Goal: Communication & Community: Ask a question

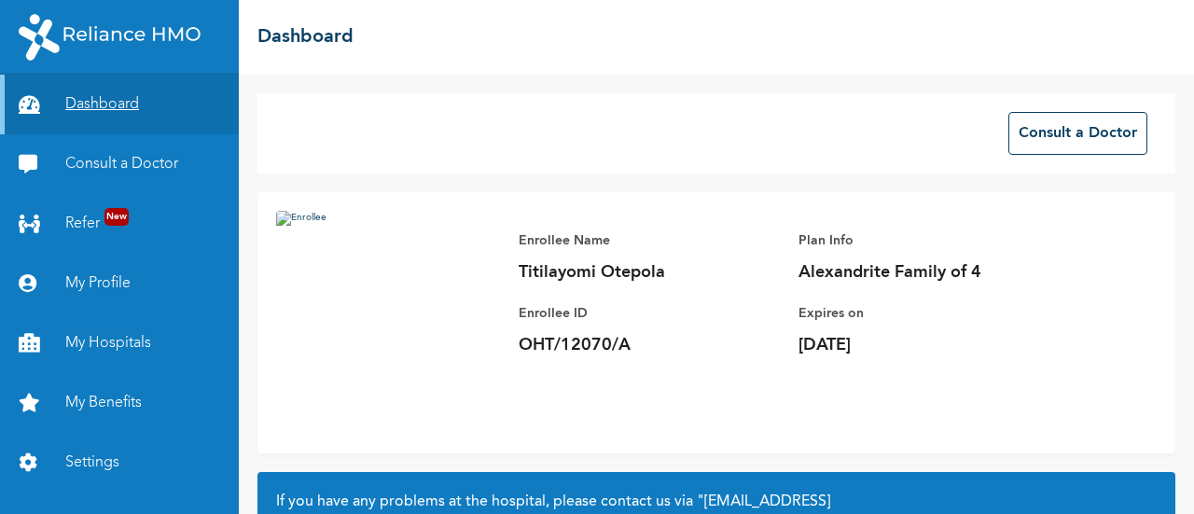
click at [120, 90] on link "Dashboard" at bounding box center [119, 105] width 239 height 60
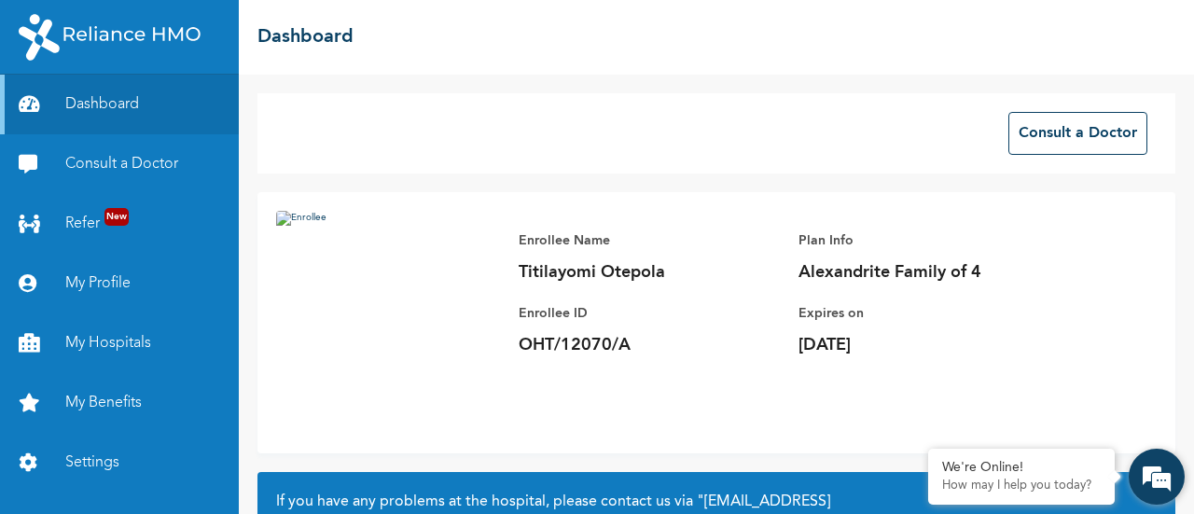
click at [1180, 484] on em at bounding box center [1157, 477] width 50 height 50
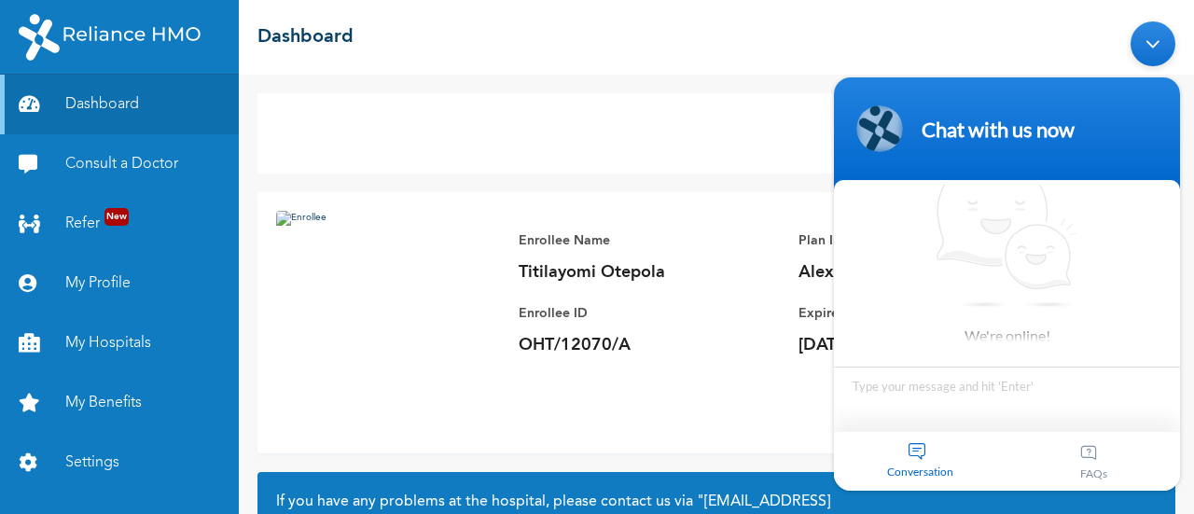
scroll to position [13, 0]
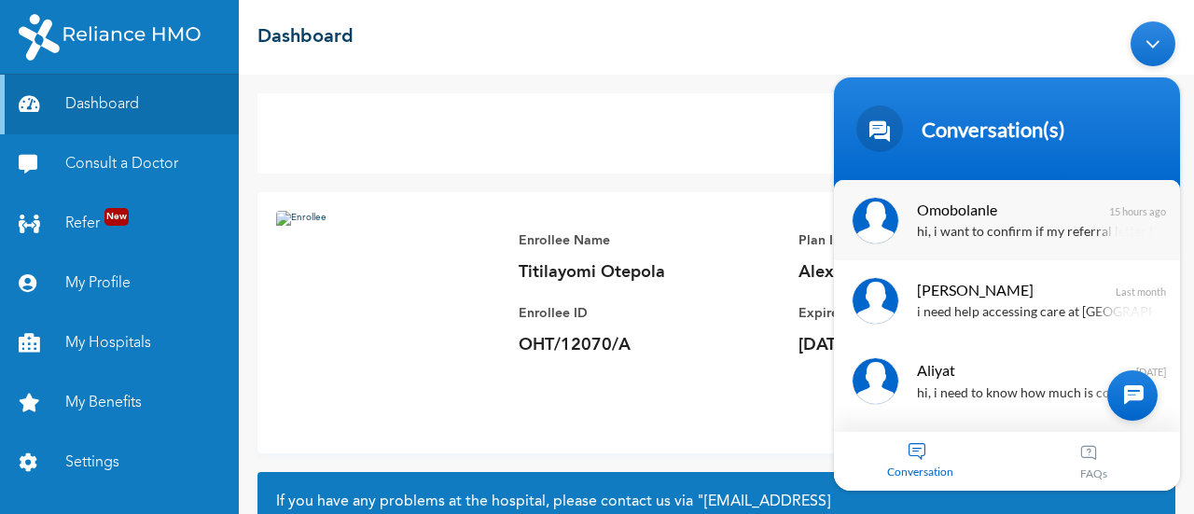
click at [1011, 213] on span "Omobolanle" at bounding box center [1005, 208] width 176 height 25
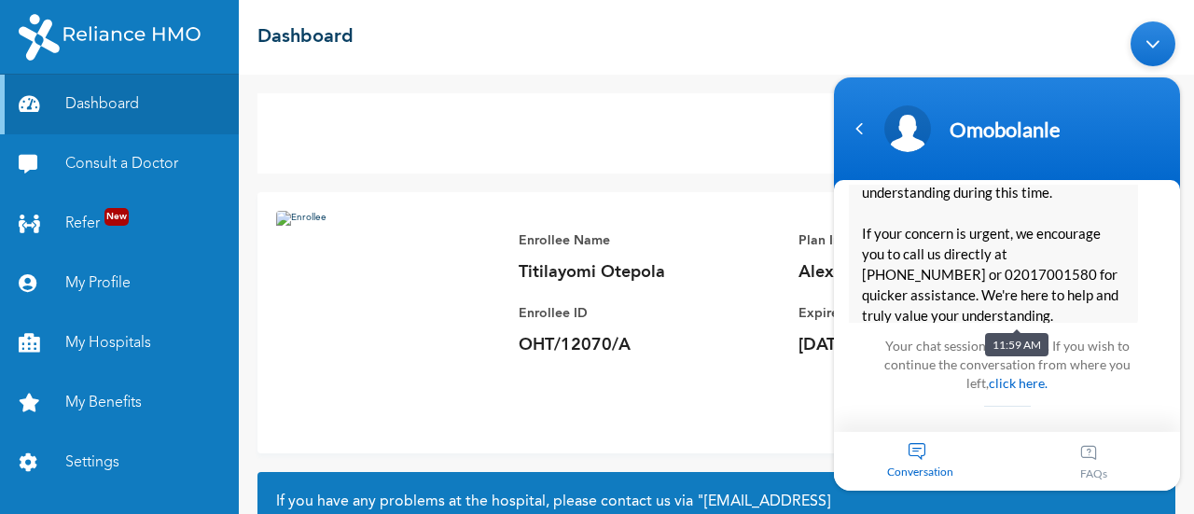
scroll to position [10970, 0]
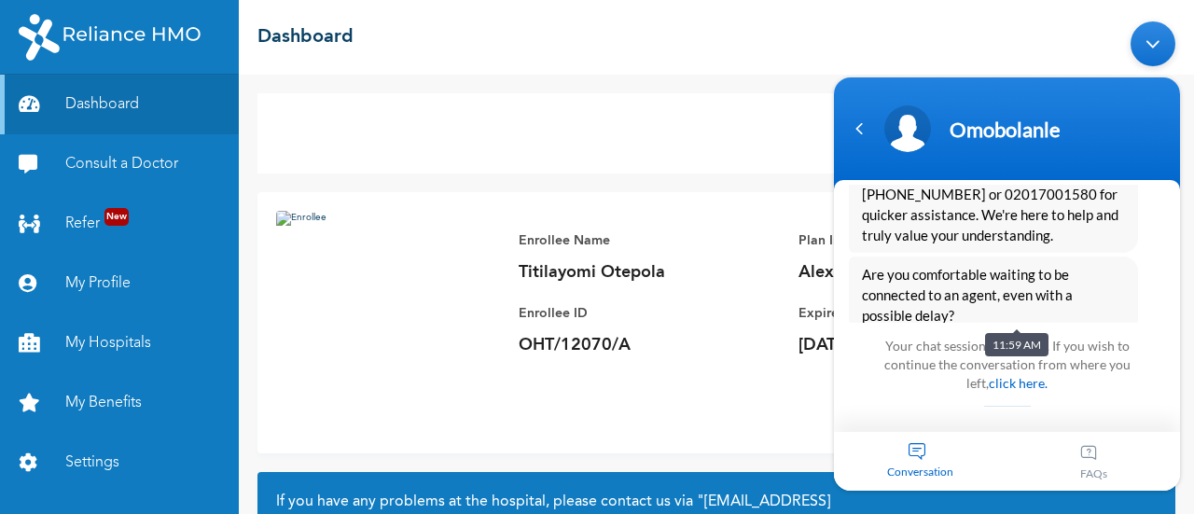
click at [1163, 47] on div "Minimize live chat window" at bounding box center [1153, 43] width 45 height 45
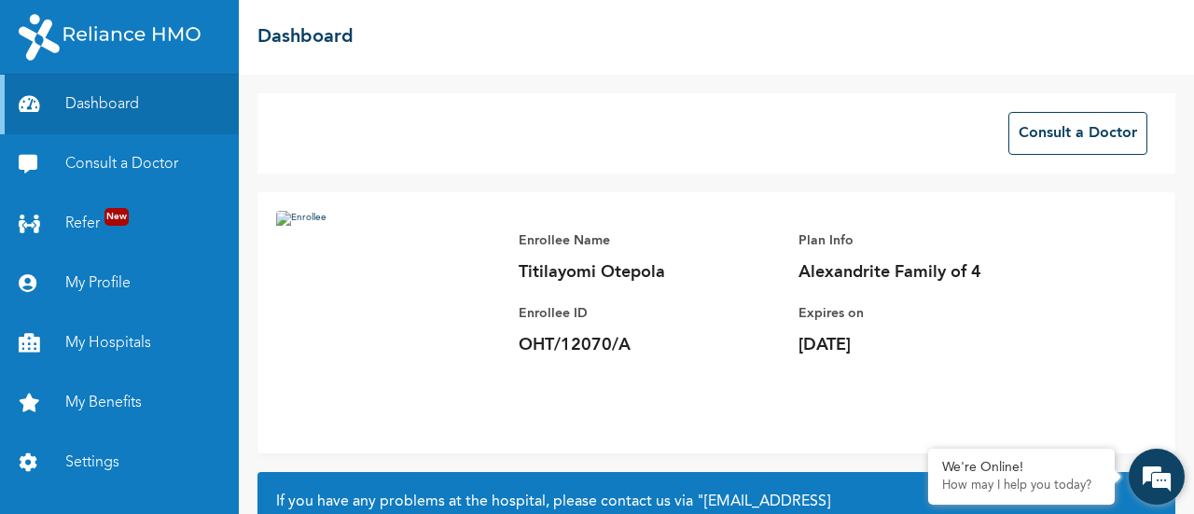
click at [1161, 477] on em at bounding box center [1157, 477] width 50 height 50
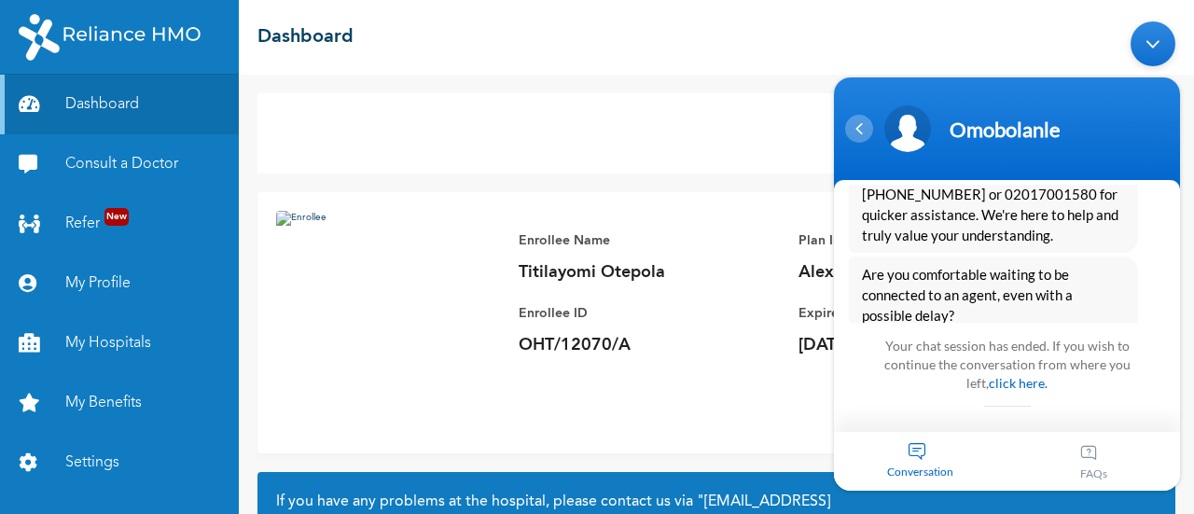
click at [846, 132] on div "Navigation go back" at bounding box center [859, 128] width 28 height 28
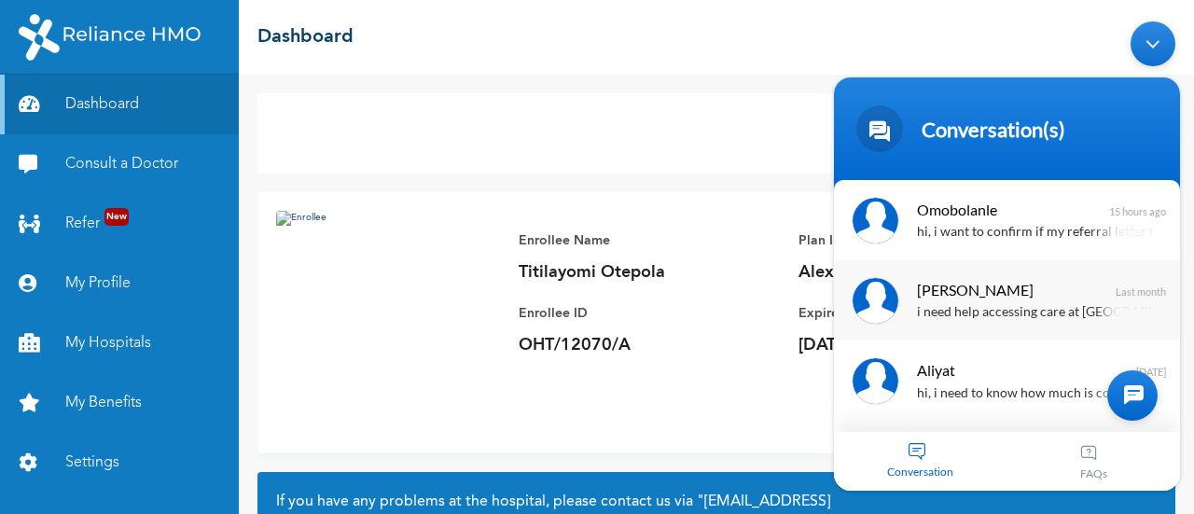
click at [1032, 299] on span "[PERSON_NAME]" at bounding box center [1005, 288] width 176 height 25
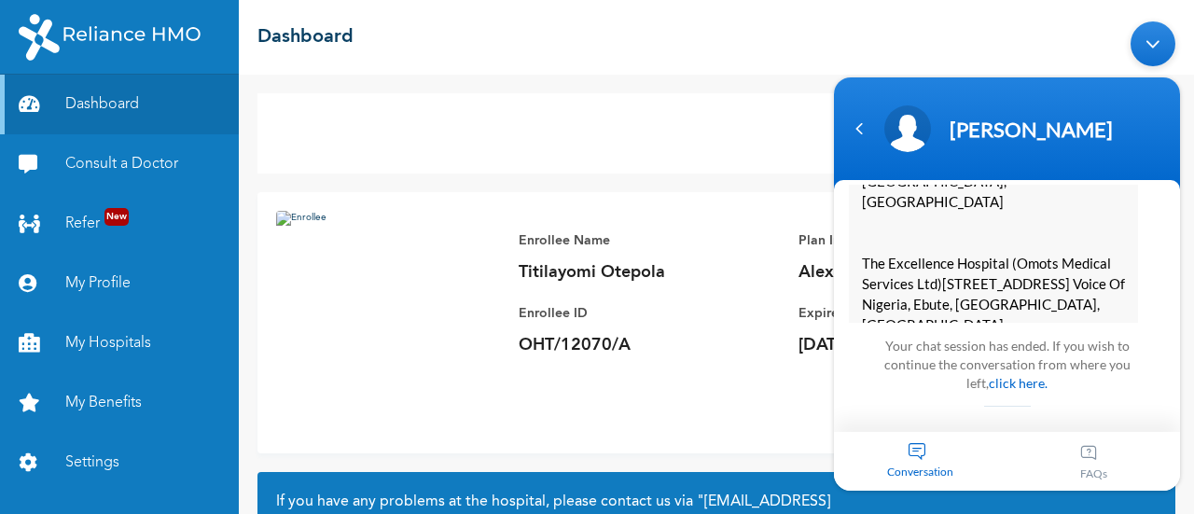
scroll to position [4243, 0]
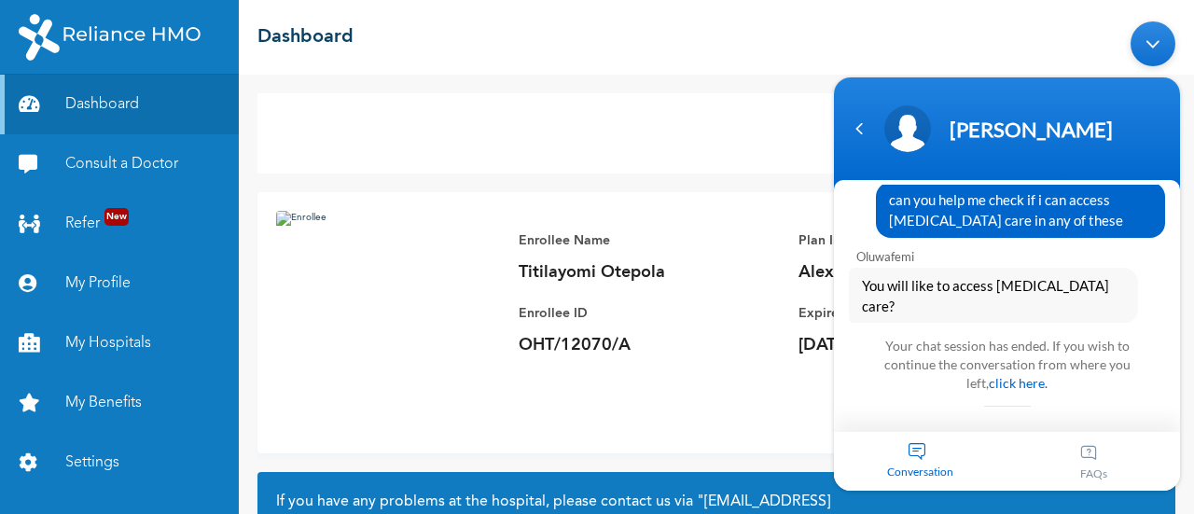
click at [1099, 465] on span "This could have been the reason you might have been unable to access the specia…" at bounding box center [993, 496] width 263 height 62
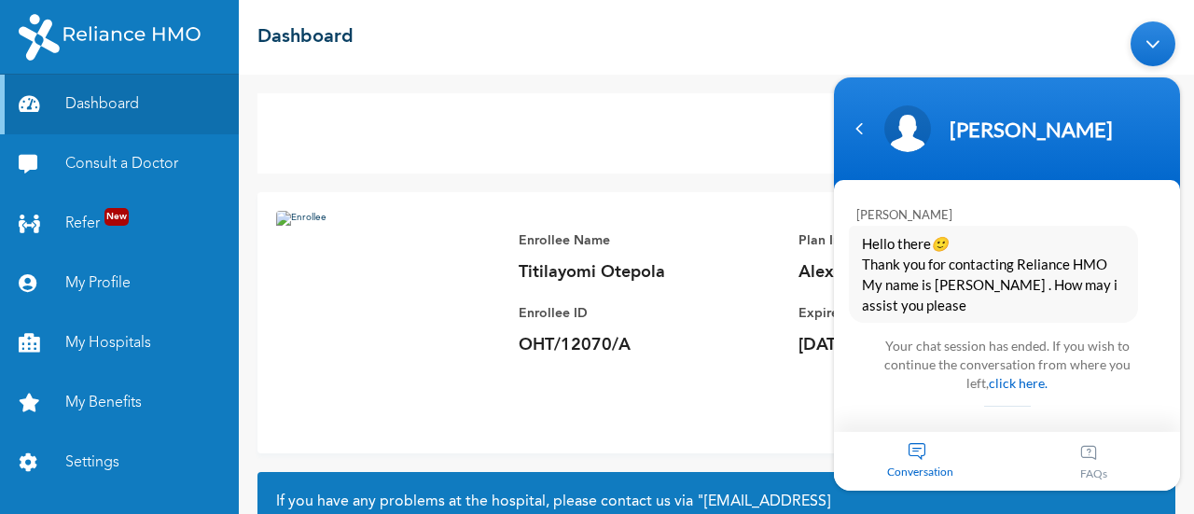
scroll to position [7719, 0]
drag, startPoint x: 880, startPoint y: 220, endPoint x: 1014, endPoint y: 281, distance: 147.4
click at [1014, 453] on div "i have gotten a referral letter to a [MEDICAL_DATA] i need help booking an appo…" at bounding box center [1020, 501] width 289 height 97
copy span "i have gotten a referral letter to a [MEDICAL_DATA] i need help booking an appo…"
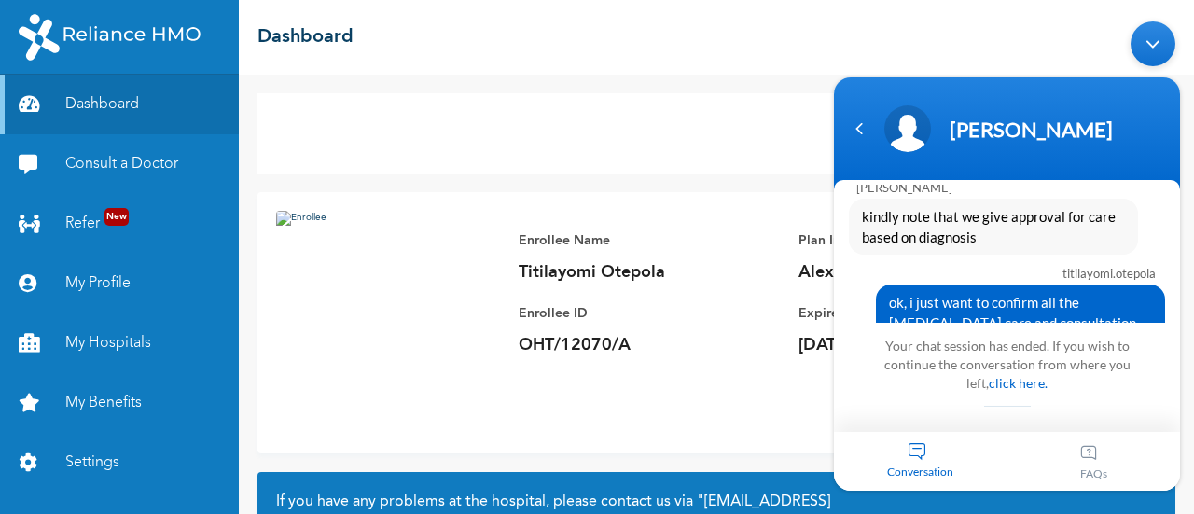
scroll to position [9098, 0]
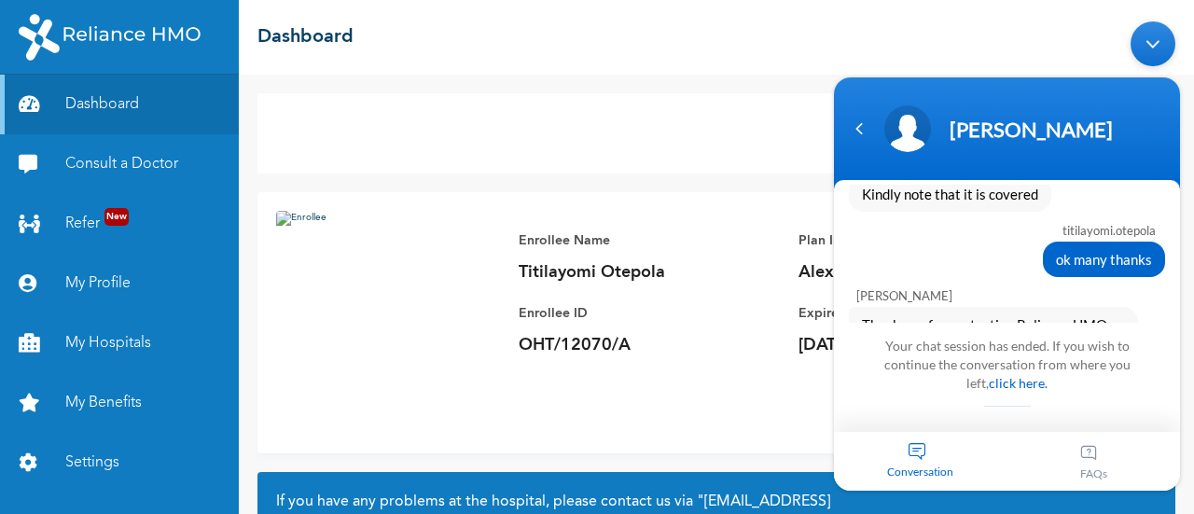
click at [1157, 47] on div "Minimize live chat window" at bounding box center [1153, 43] width 45 height 45
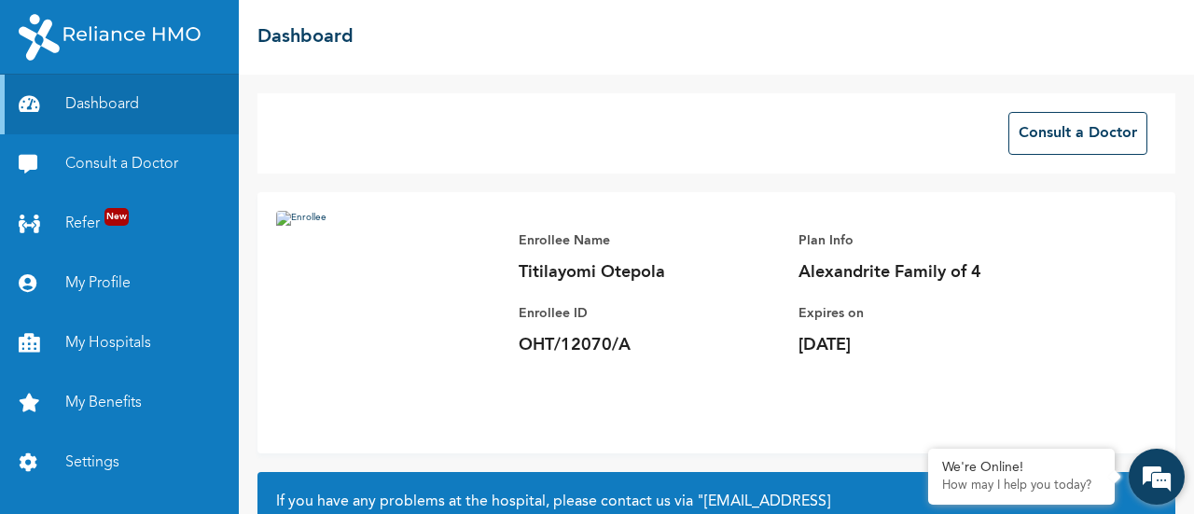
click at [1145, 480] on em at bounding box center [1157, 477] width 50 height 50
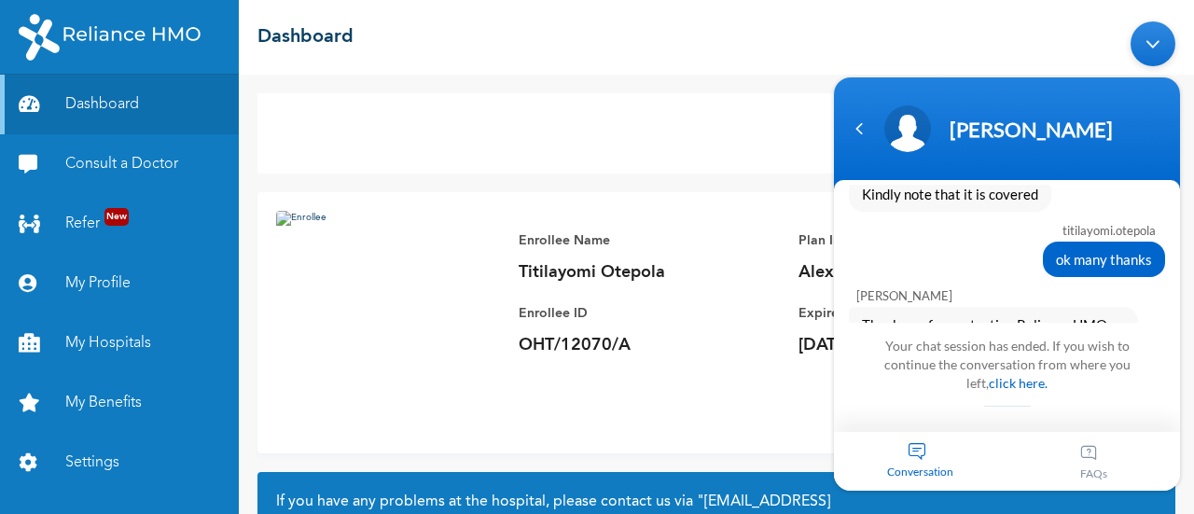
click at [939, 465] on span "Conversation" at bounding box center [921, 471] width 174 height 14
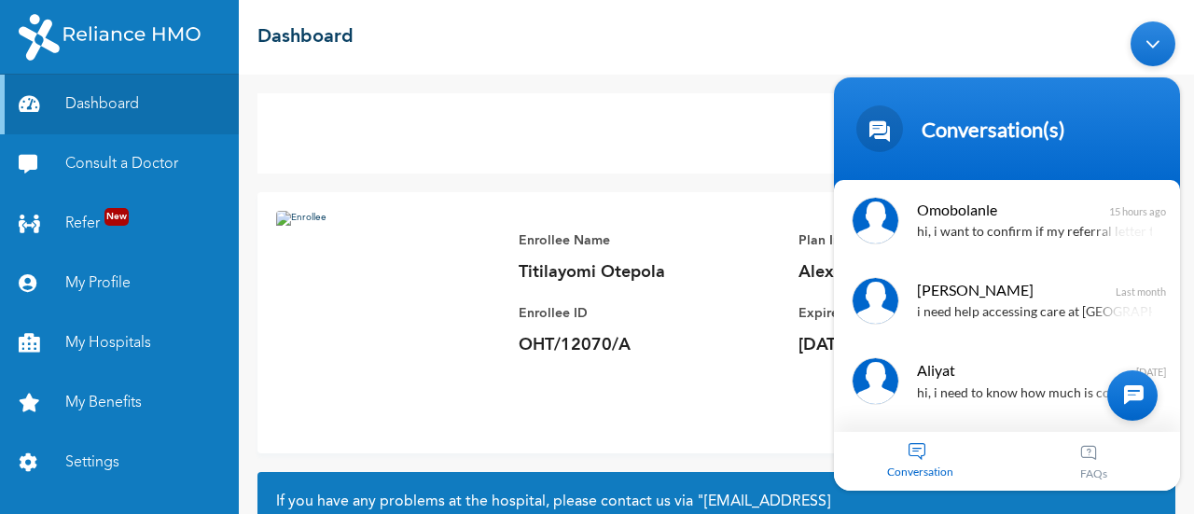
click at [1138, 409] on div at bounding box center [1132, 394] width 50 height 50
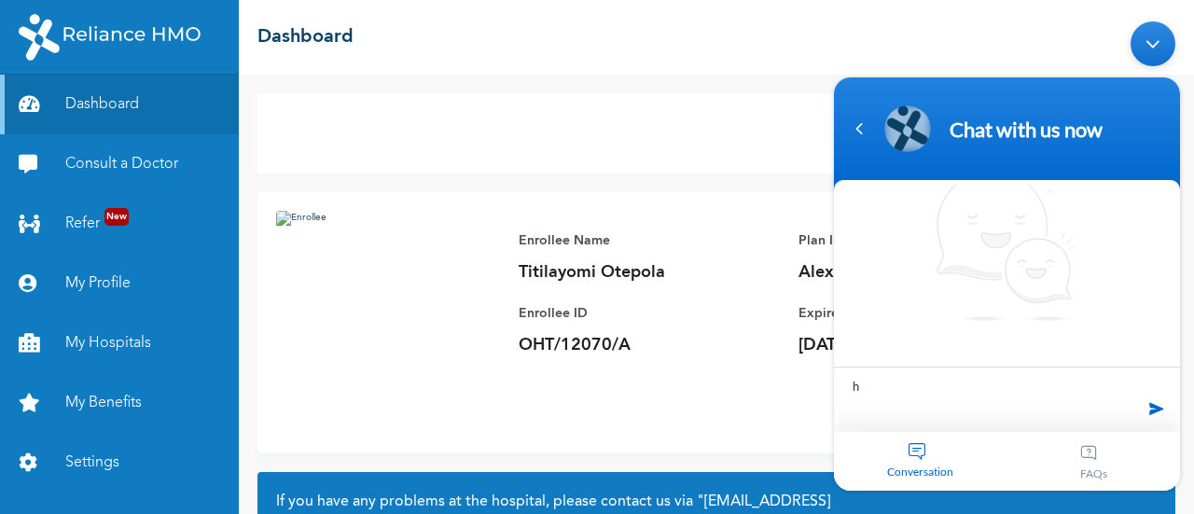
type textarea "hi"
click at [1165, 408] on span at bounding box center [1157, 408] width 28 height 28
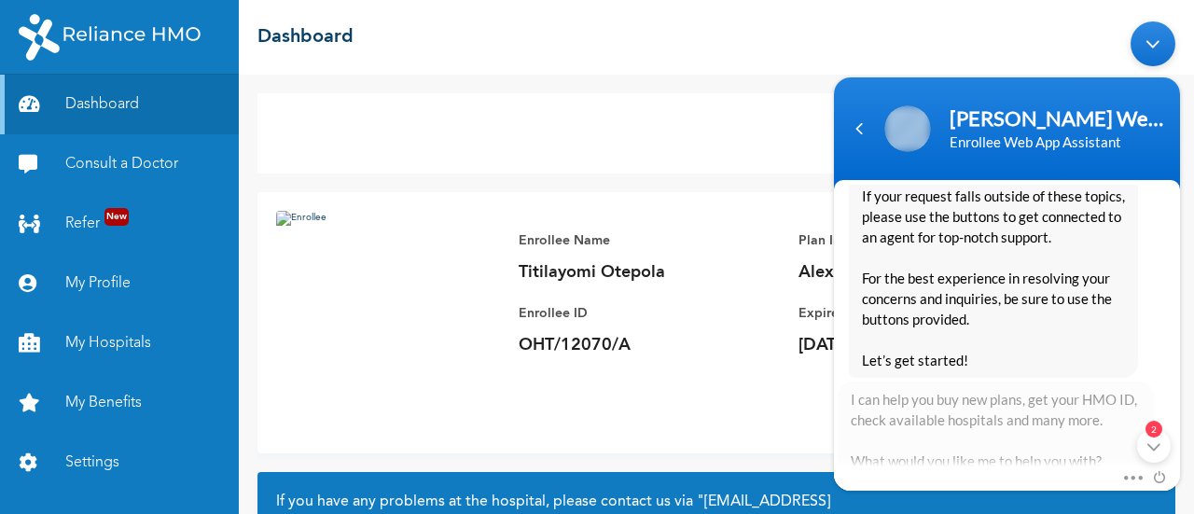
scroll to position [0, 0]
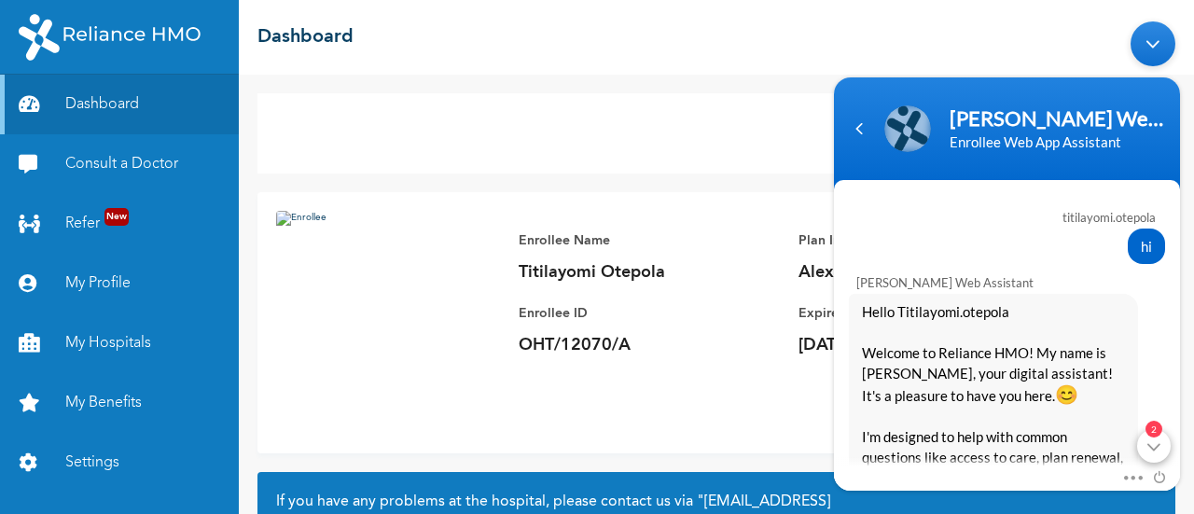
click at [1155, 449] on div "2" at bounding box center [1154, 445] width 34 height 34
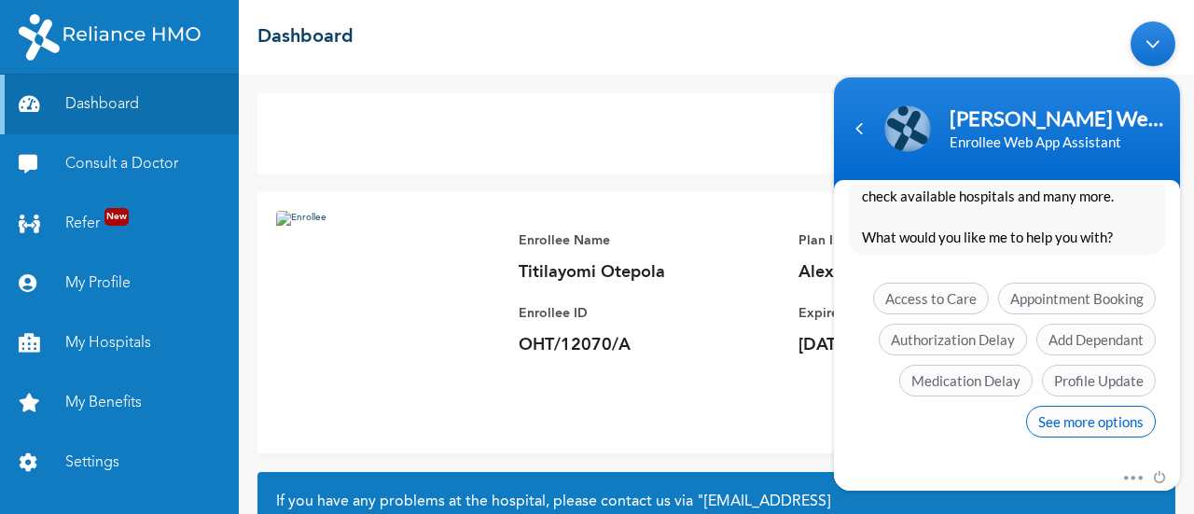
click at [1087, 417] on span "See more options" at bounding box center [1091, 421] width 130 height 32
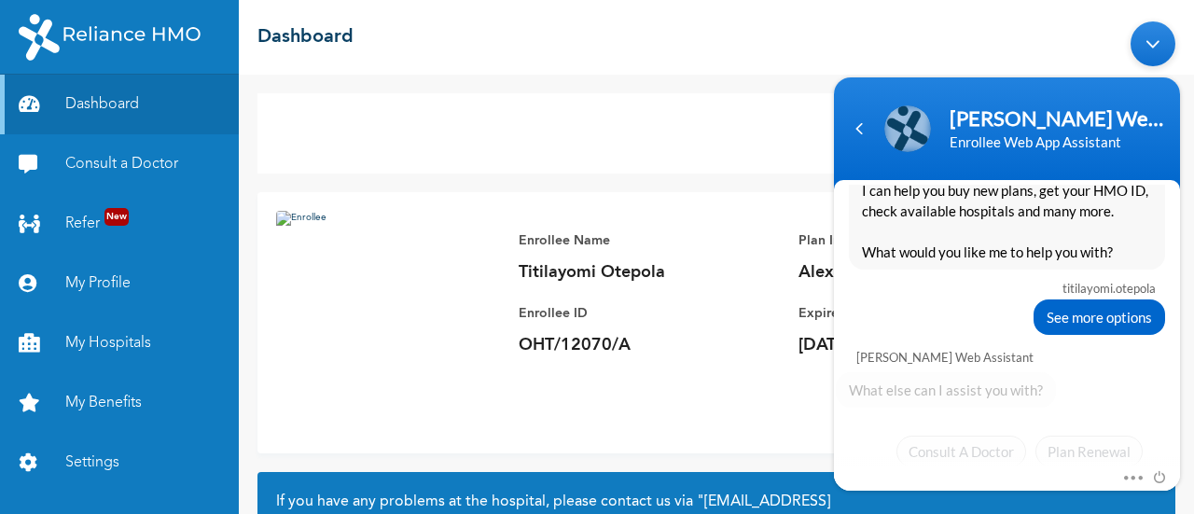
scroll to position [684, 0]
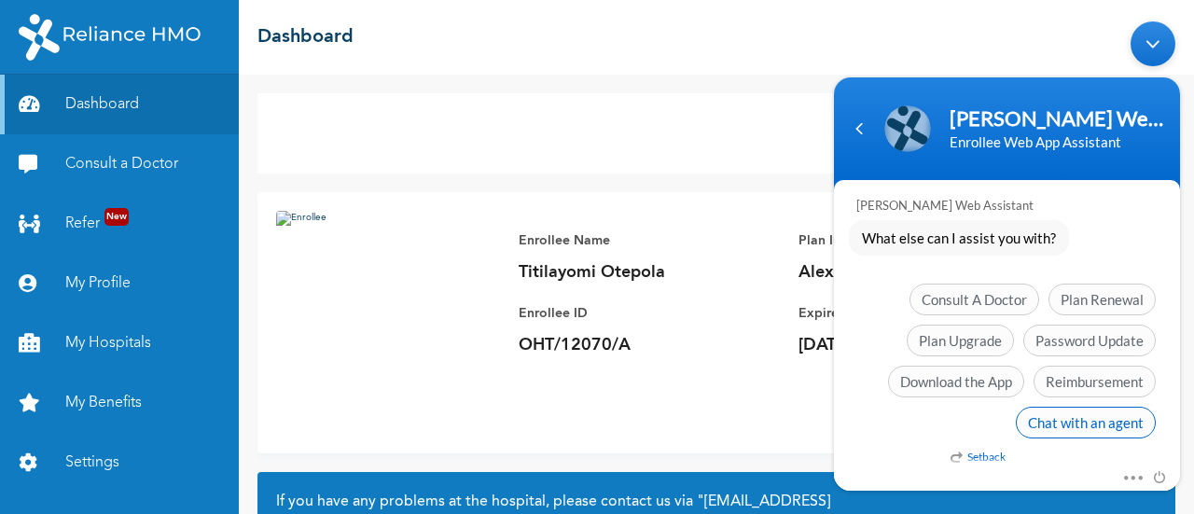
click at [1092, 424] on span "Chat with an agent" at bounding box center [1086, 422] width 140 height 32
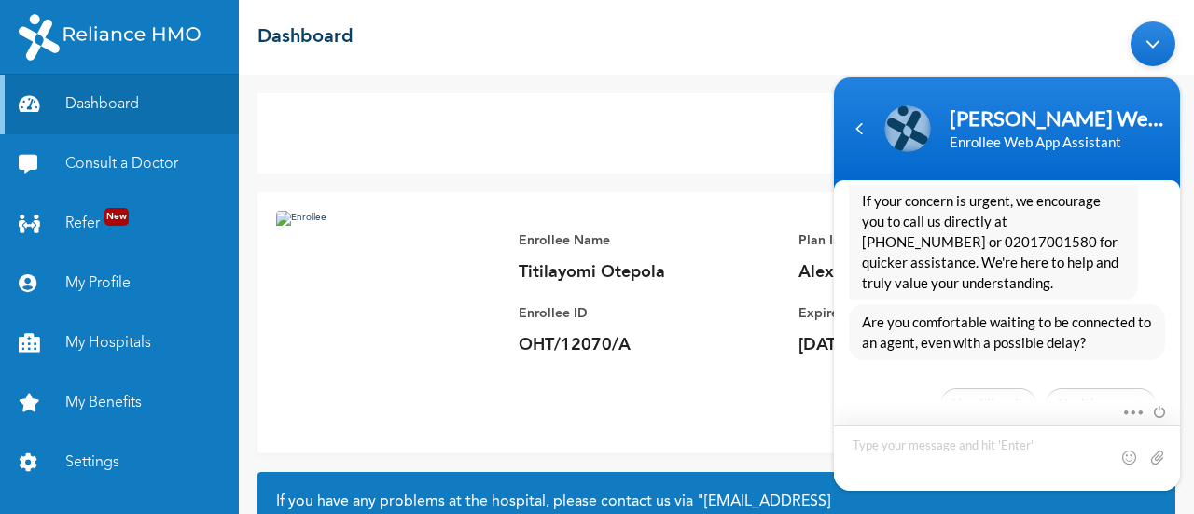
scroll to position [1050, 0]
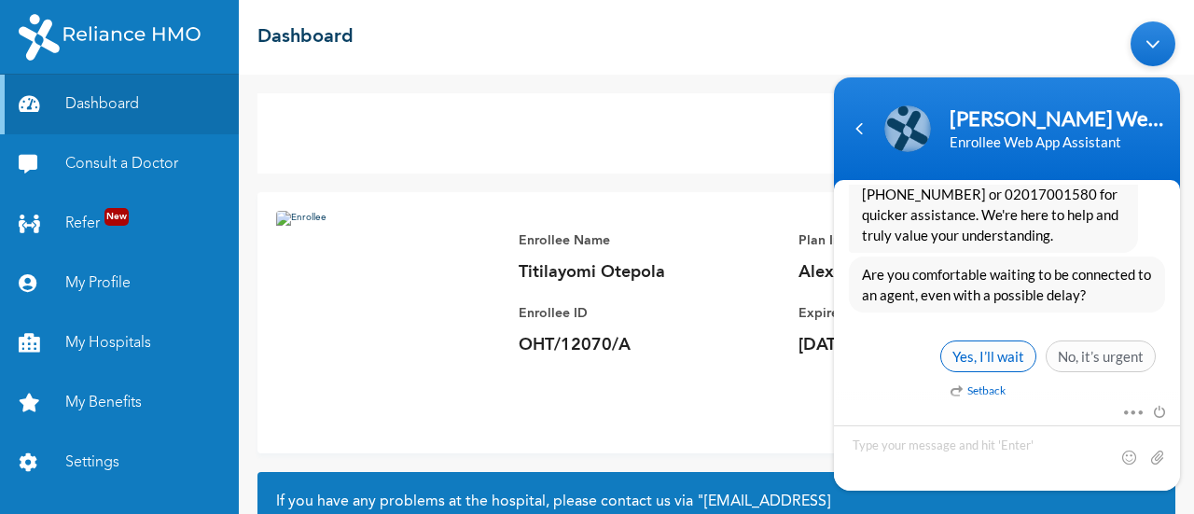
click at [991, 355] on span "Yes, I’ll wait" at bounding box center [988, 356] width 96 height 32
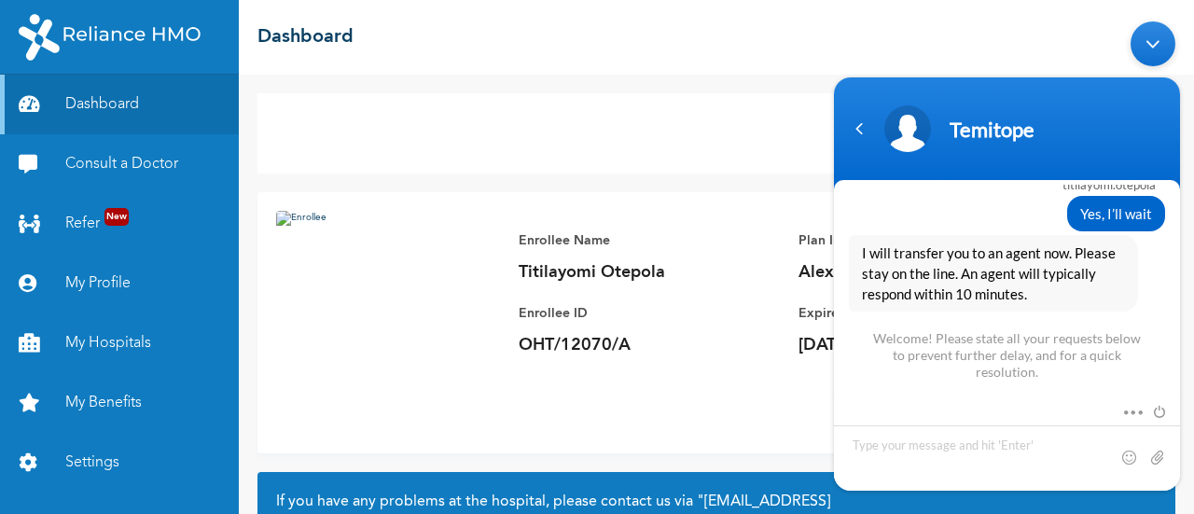
scroll to position [1345, 0]
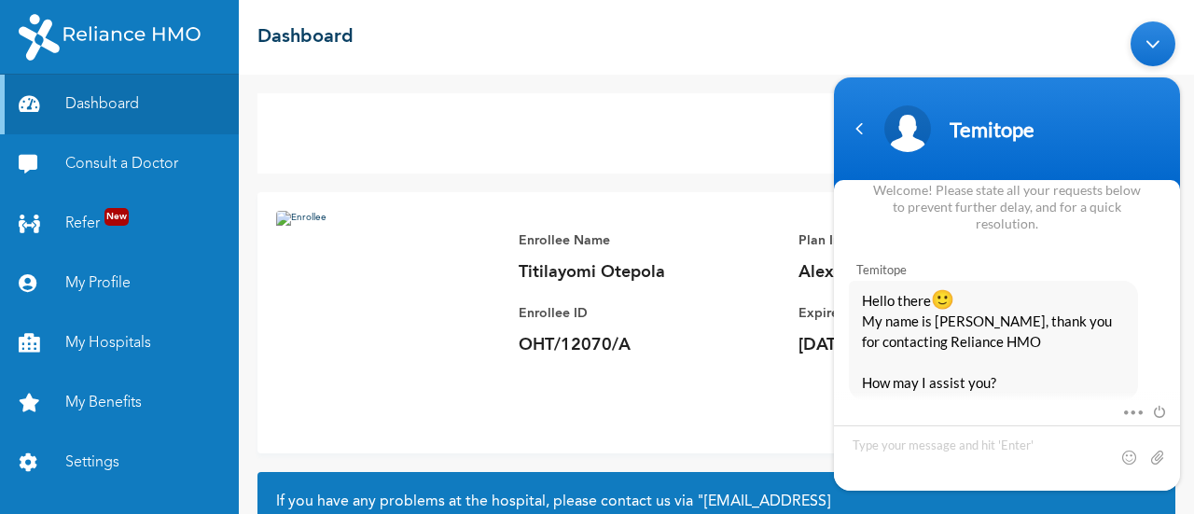
click at [1121, 250] on div "[PERSON_NAME] Hello there 🙂 My name is [PERSON_NAME], thank you for contacting …" at bounding box center [1007, 324] width 346 height 149
click at [928, 438] on textarea "Type your message and hit 'Enter'" at bounding box center [1007, 456] width 346 height 65
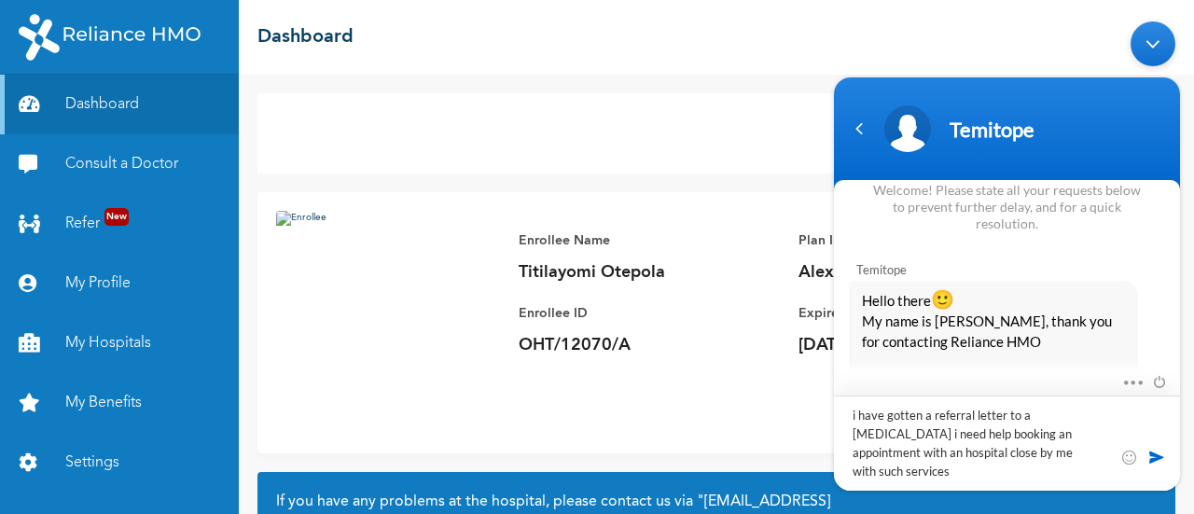
scroll to position [1620, 0]
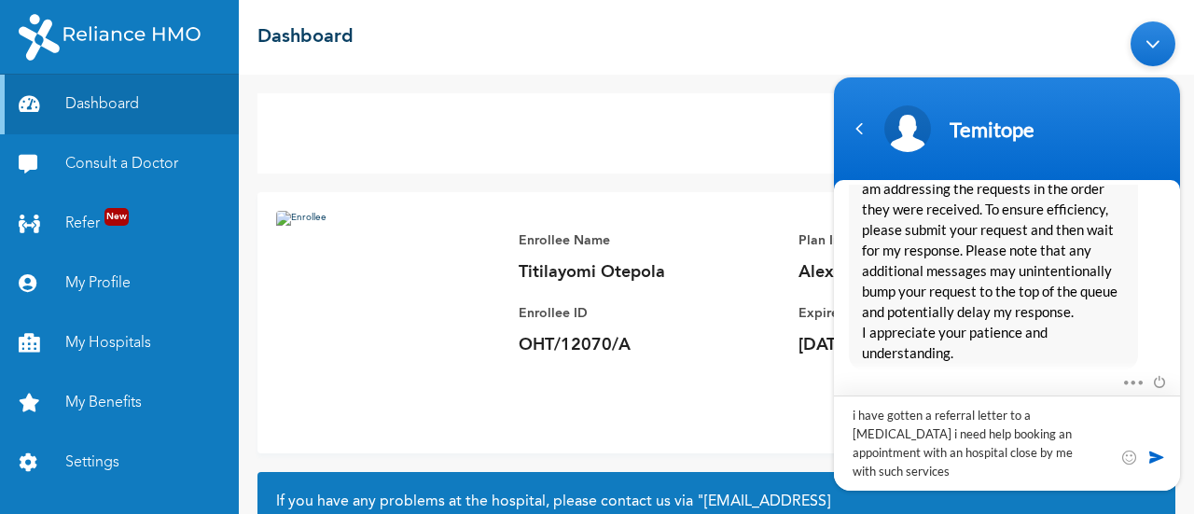
type textarea "i have gotten a referral letter to a [MEDICAL_DATA] i need help booking an appo…"
click at [1159, 459] on span at bounding box center [1157, 456] width 19 height 19
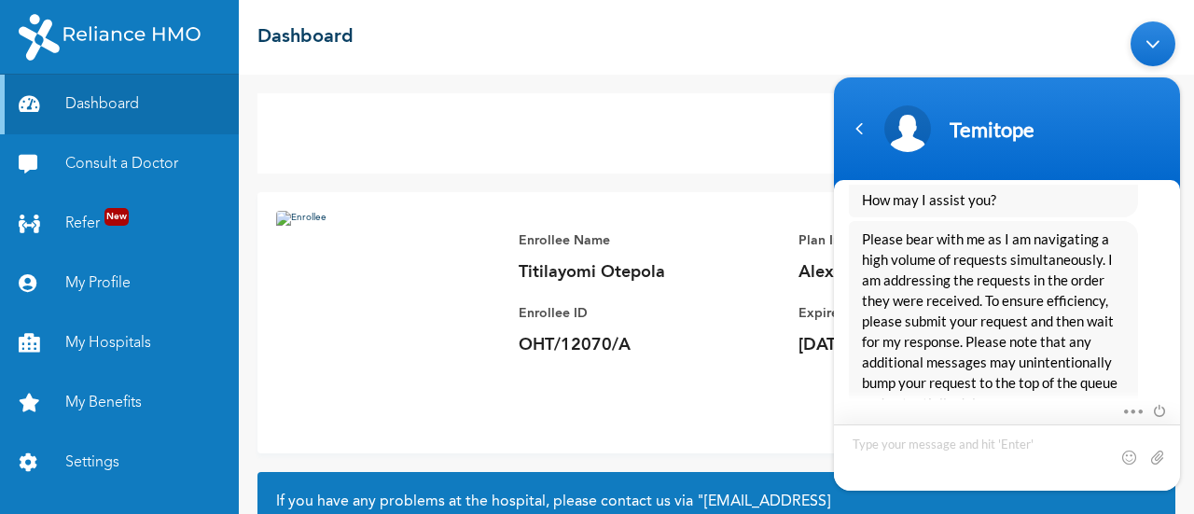
scroll to position [1532, 0]
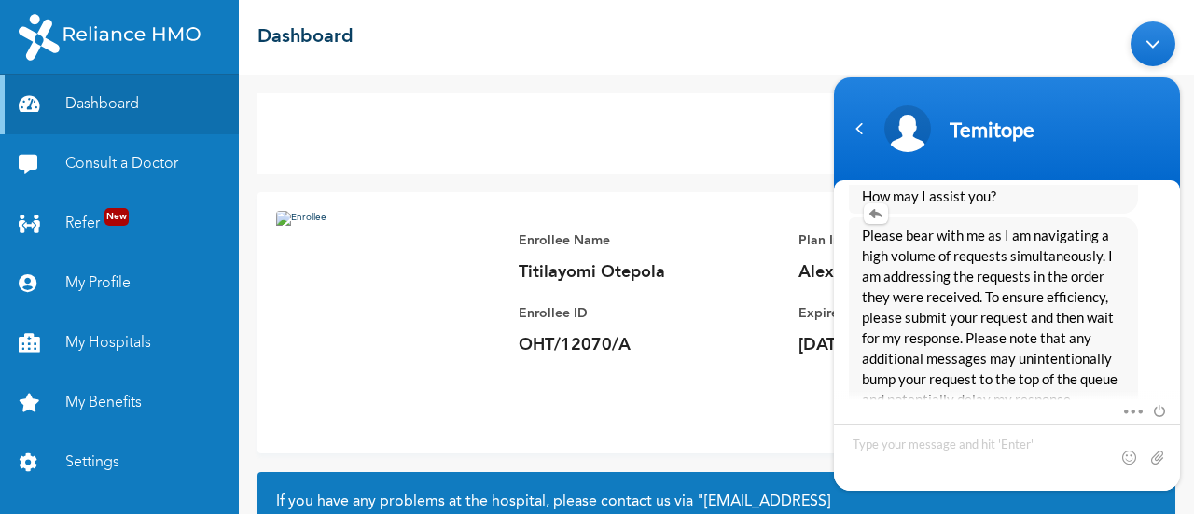
click at [1116, 304] on span "Please bear with me as I am navigating a high volume of requests simultaneously…" at bounding box center [993, 337] width 263 height 226
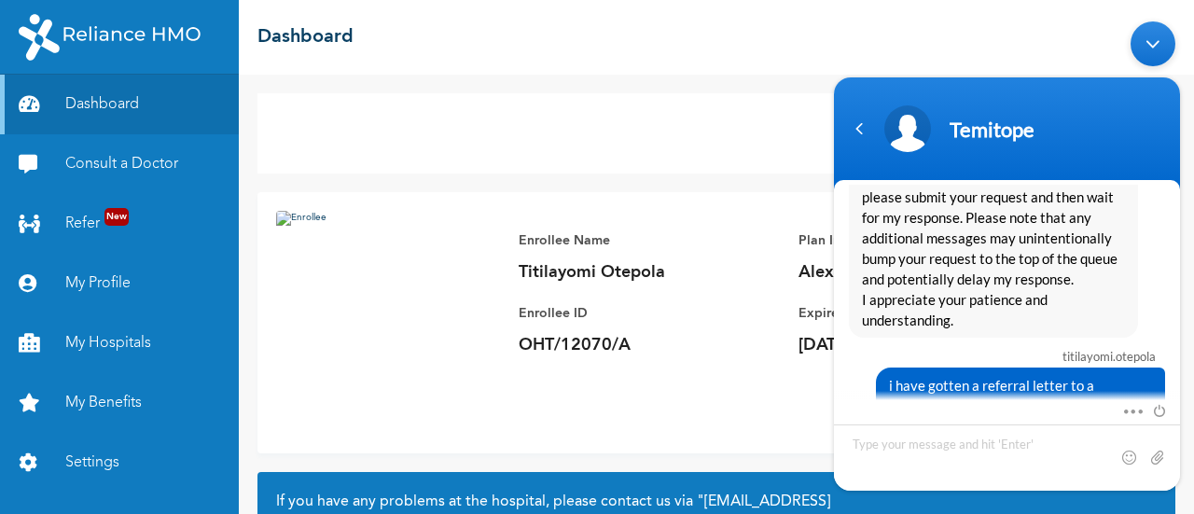
scroll to position [1717, 0]
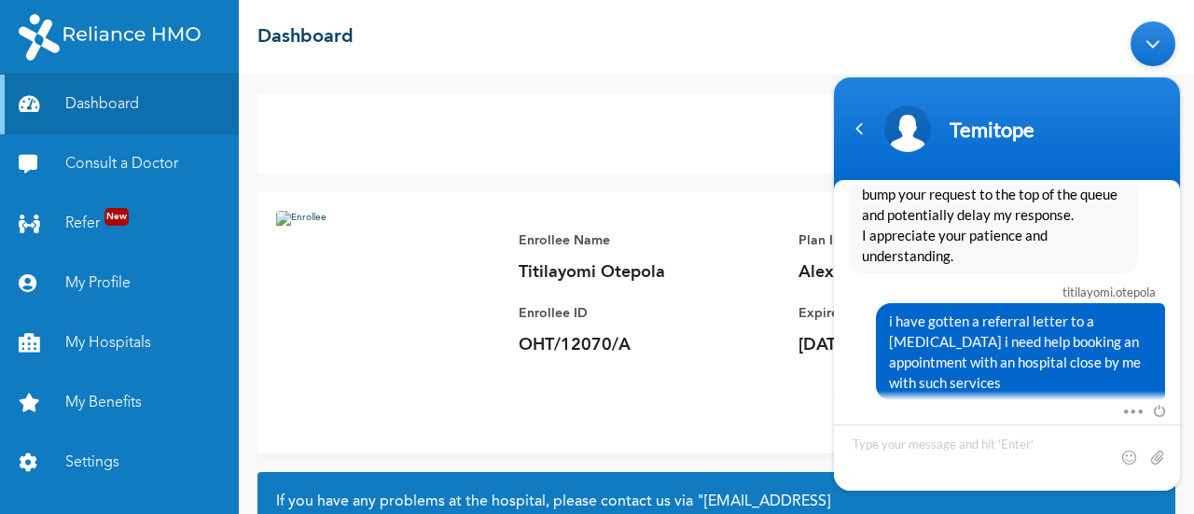
click at [1156, 52] on div "Minimize live chat window" at bounding box center [1153, 43] width 45 height 45
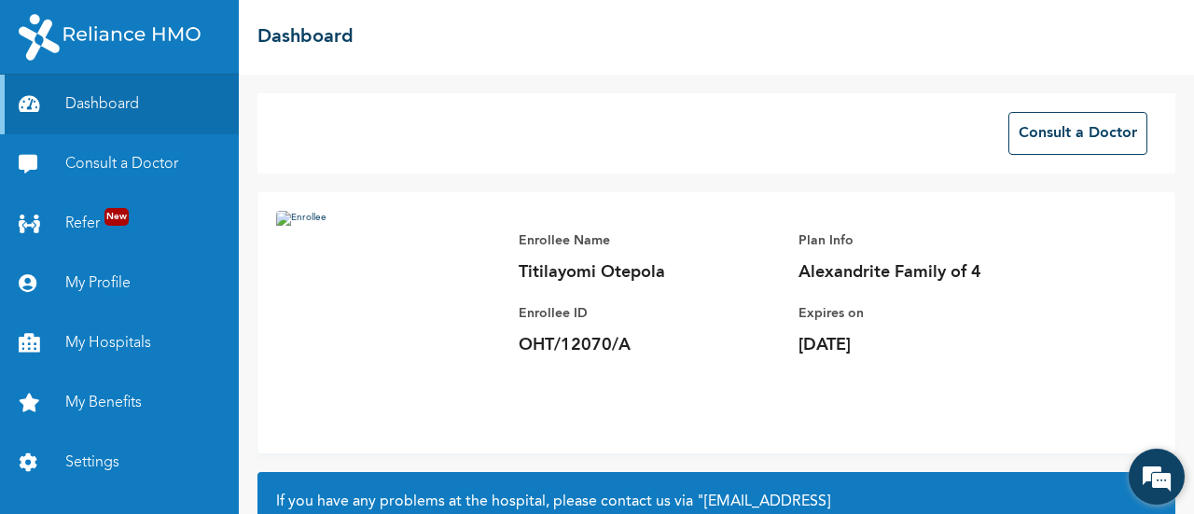
click at [1152, 457] on em at bounding box center [1157, 477] width 50 height 50
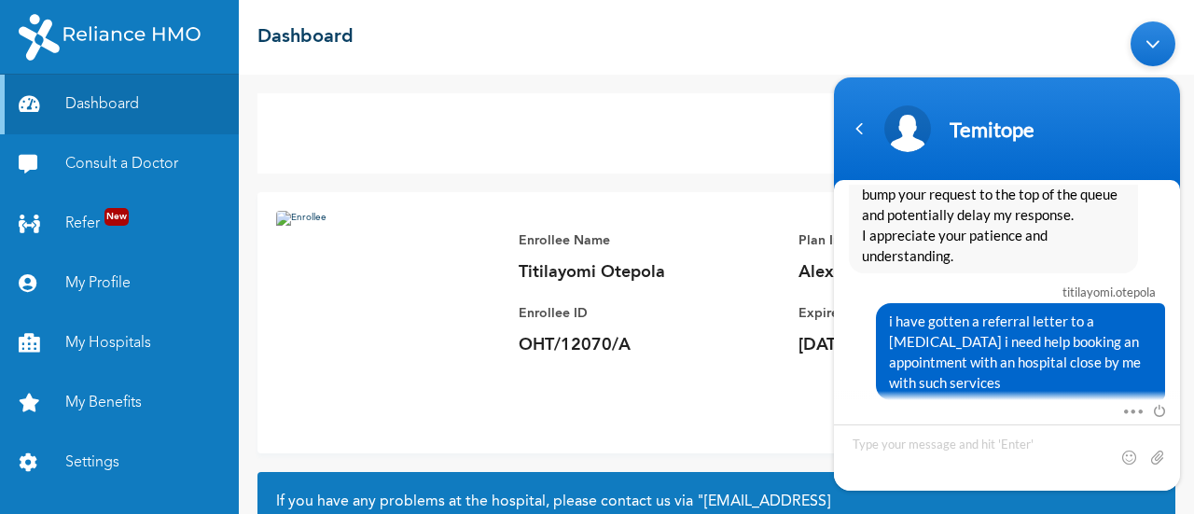
click at [1161, 62] on div "Minimize live chat window" at bounding box center [1153, 43] width 45 height 45
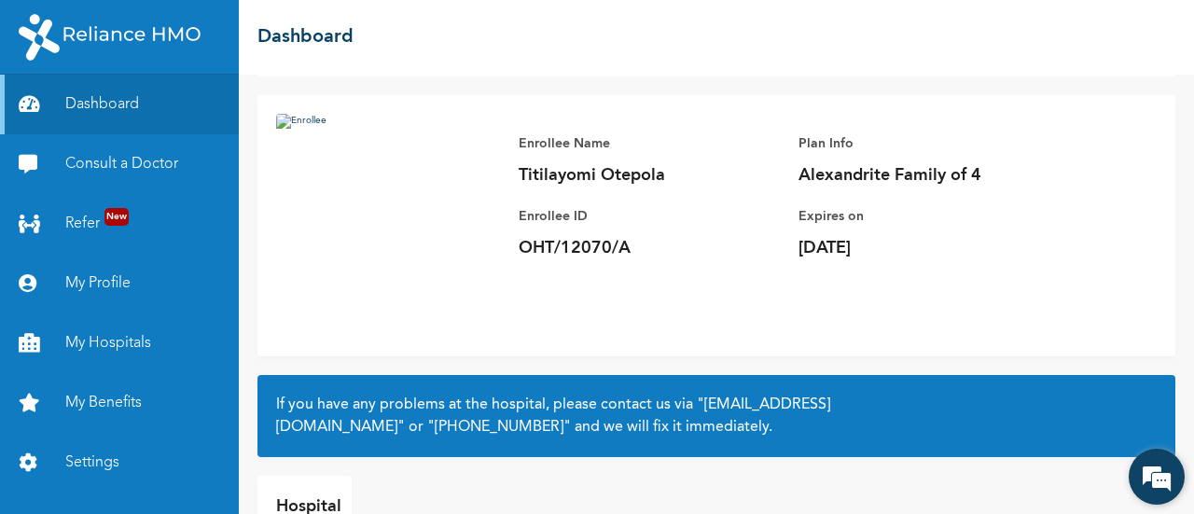
scroll to position [0, 0]
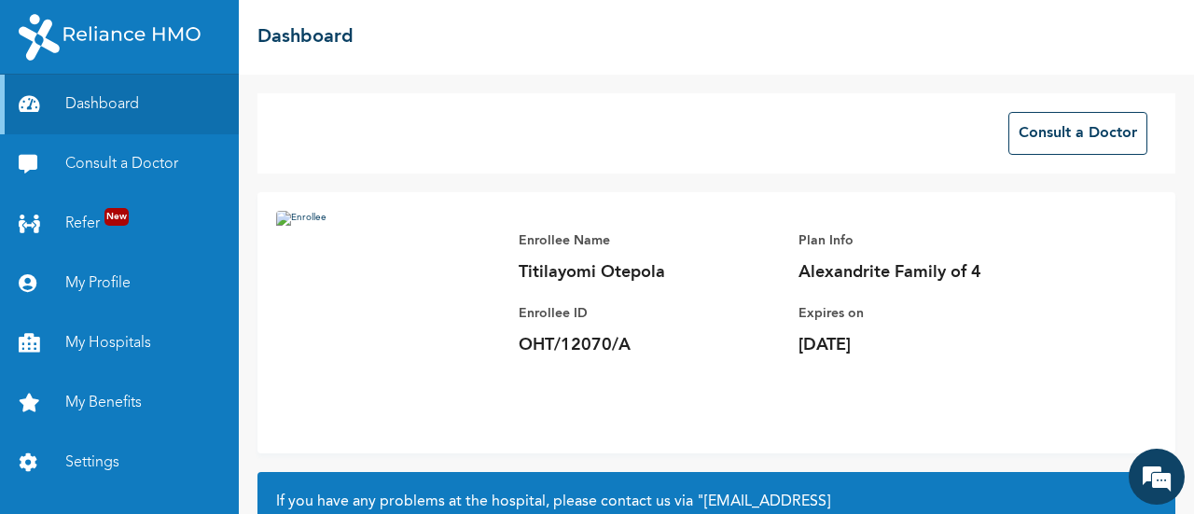
click at [1037, 166] on div "Consult a Doctor" at bounding box center [716, 133] width 918 height 80
click at [1161, 479] on em at bounding box center [1157, 477] width 50 height 50
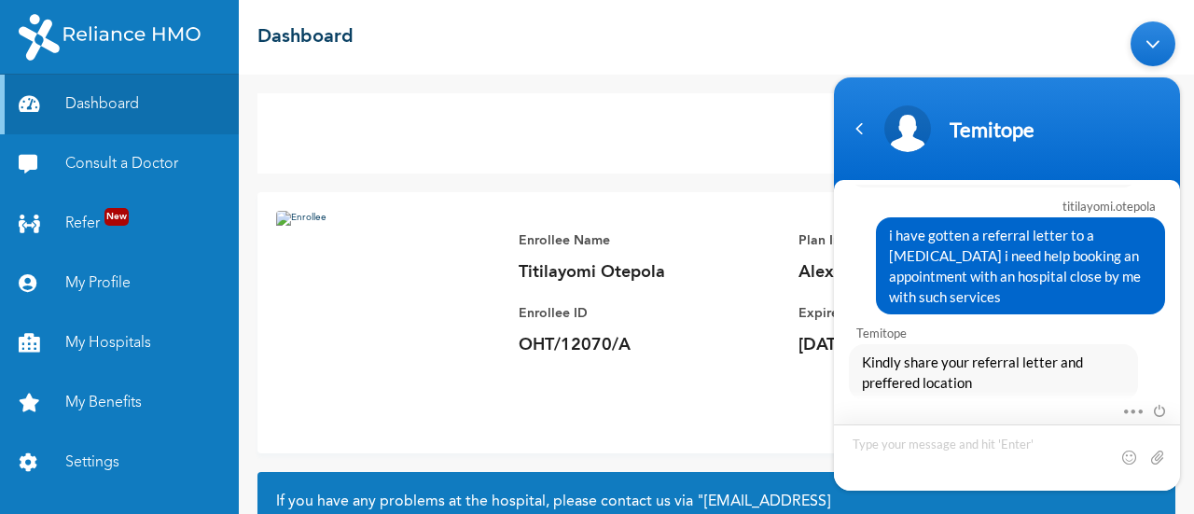
scroll to position [1802, 0]
click at [1159, 452] on input "file" at bounding box center [1157, 456] width 19 height 19
type input "C:\fakepath\725299333referral_letter.pdf"
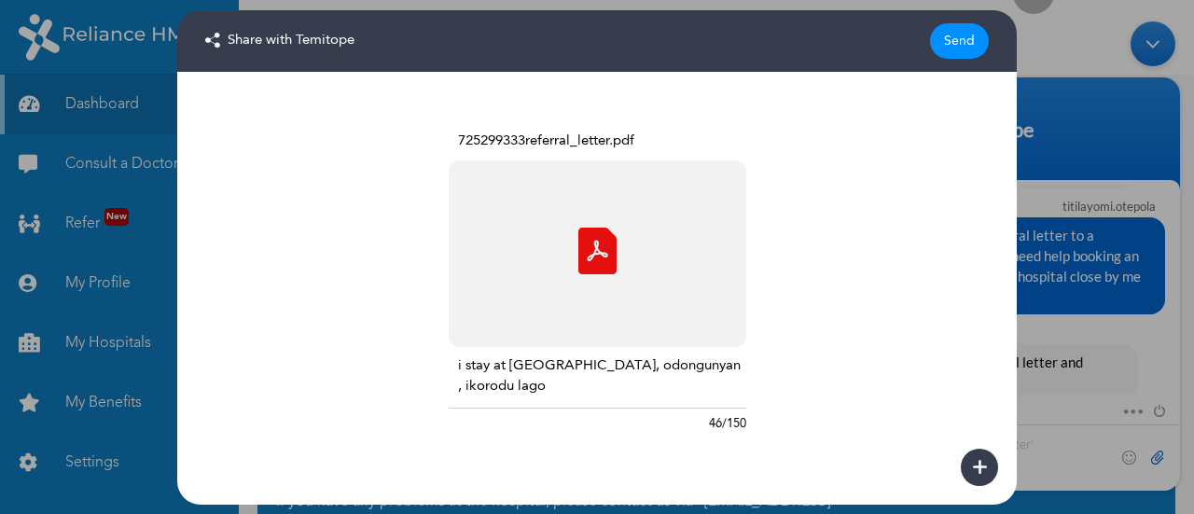
type textarea "i stay at first gate, odongunyan , ikorodu lagos"
click at [953, 45] on div "Send" at bounding box center [959, 40] width 59 height 35
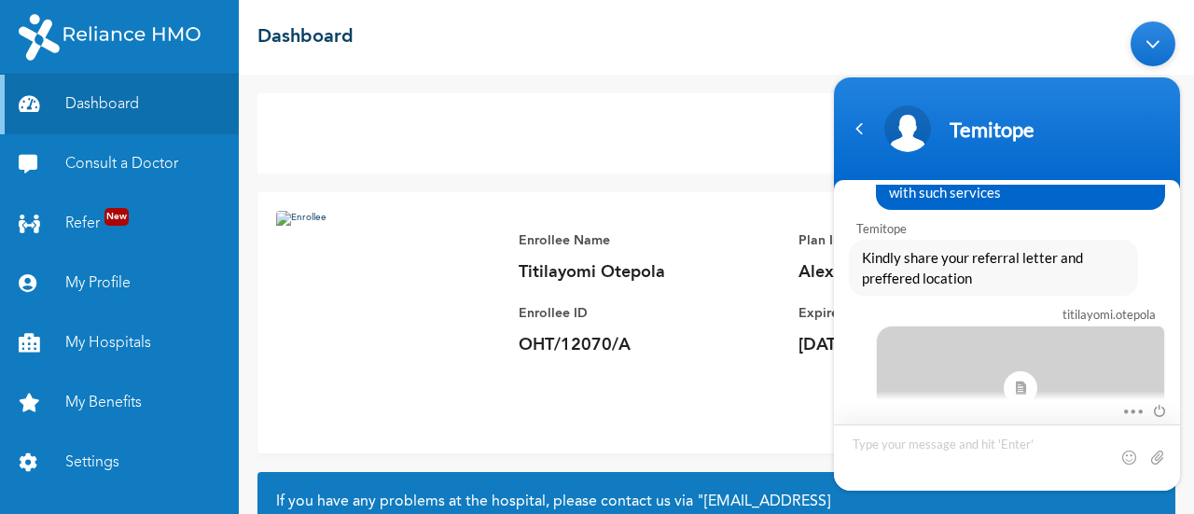
scroll to position [2115, 0]
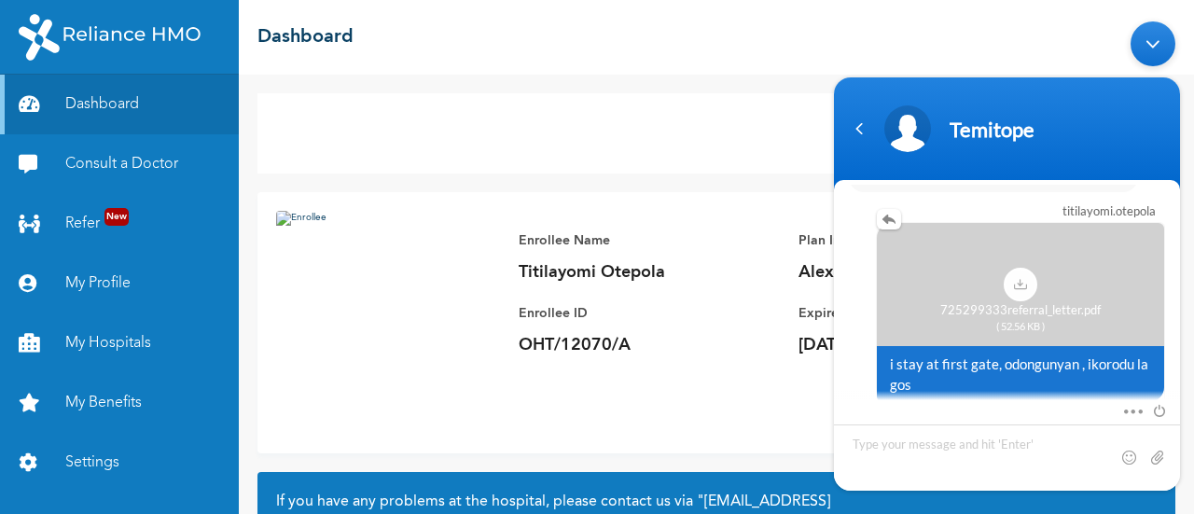
click at [1016, 276] on span at bounding box center [1021, 284] width 34 height 34
click at [1134, 414] on span at bounding box center [1128, 407] width 14 height 17
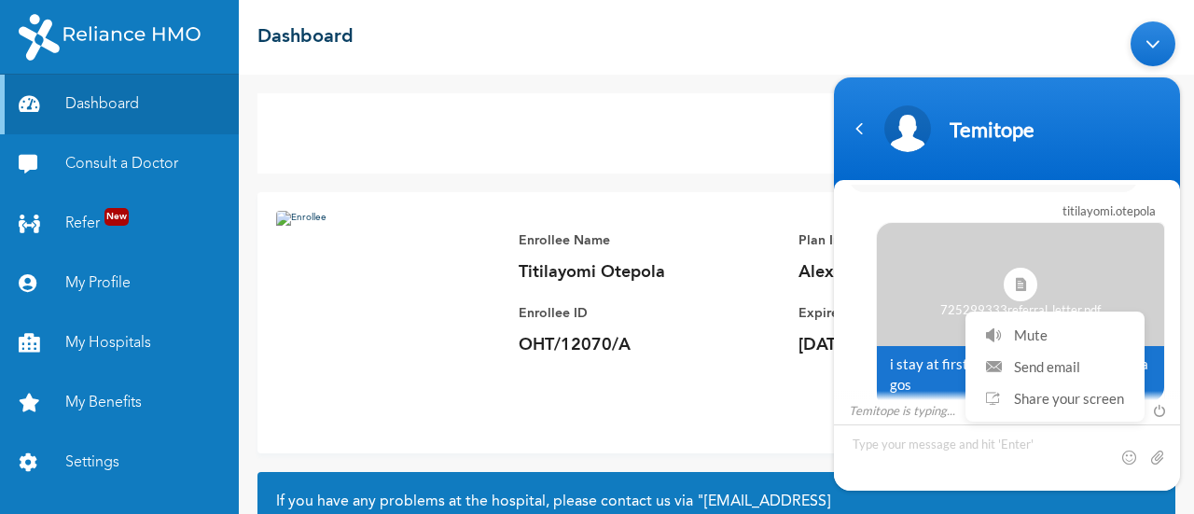
click at [1134, 414] on ul "Mute Send email Share your screen" at bounding box center [1055, 366] width 179 height 110
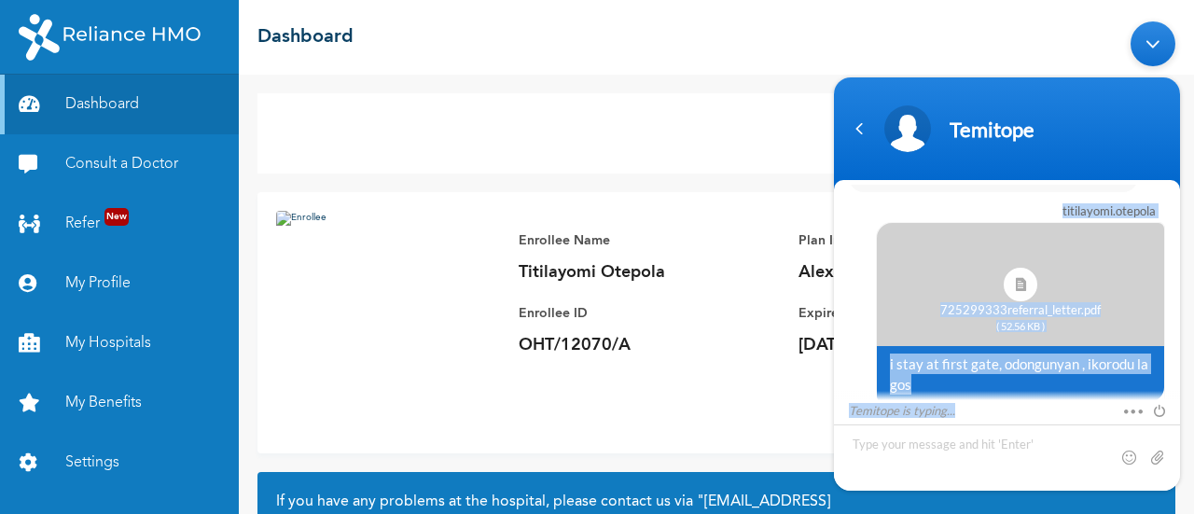
drag, startPoint x: 1134, startPoint y: 414, endPoint x: 795, endPoint y: 333, distance: 348.3
click html "Temitope titilayomi.otepola hi [PERSON_NAME] Enrollee Web Assistant Hello Titil…"
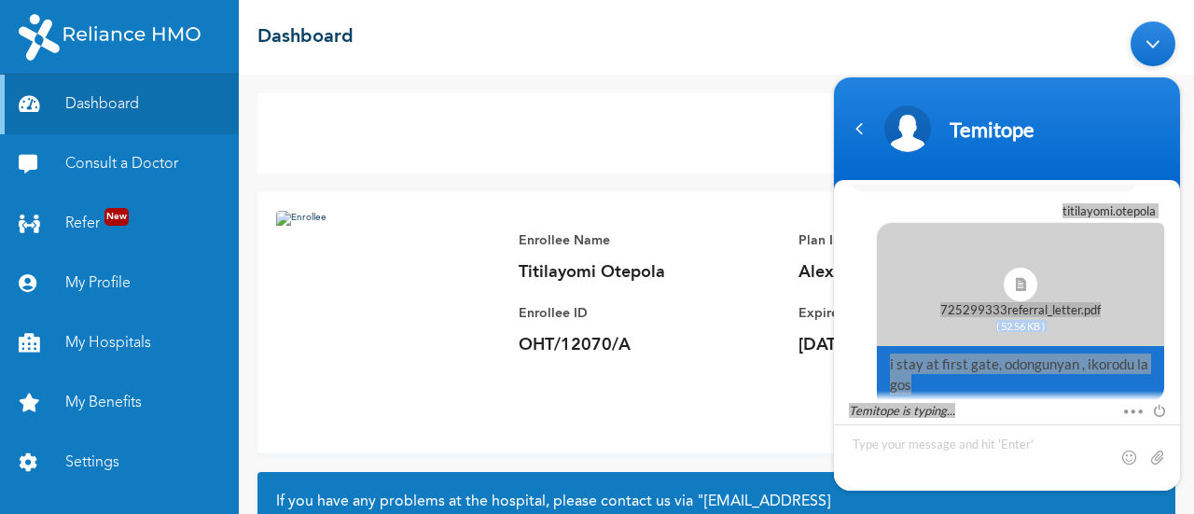
click at [684, 344] on p "OHT/12070/A" at bounding box center [649, 345] width 261 height 22
click at [679, 115] on div "Consult a Doctor" at bounding box center [716, 133] width 918 height 80
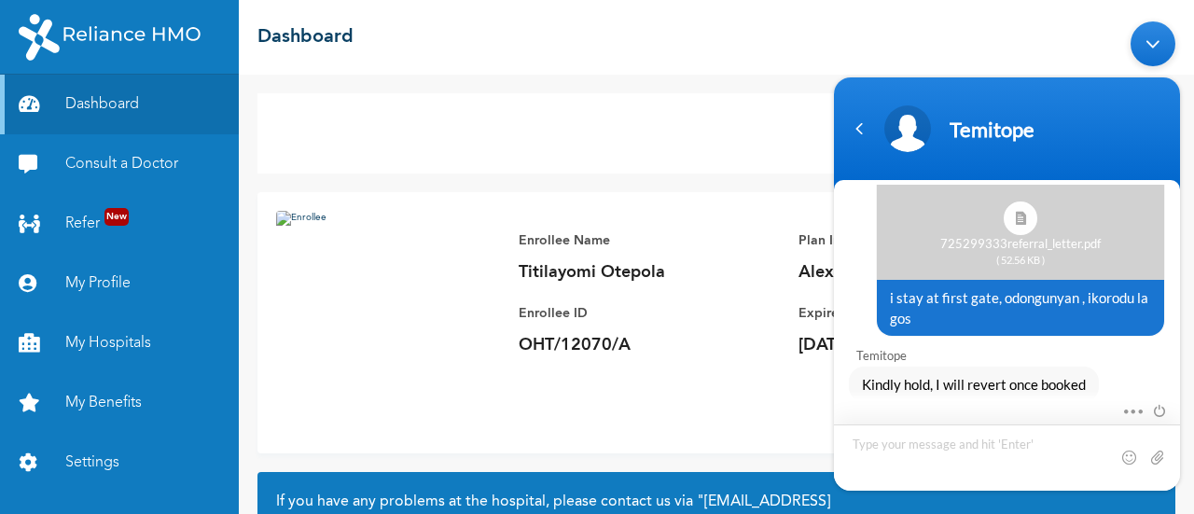
click at [870, 452] on textarea "Type your message and hit 'Enter'" at bounding box center [1007, 457] width 346 height 66
type textarea "ok"
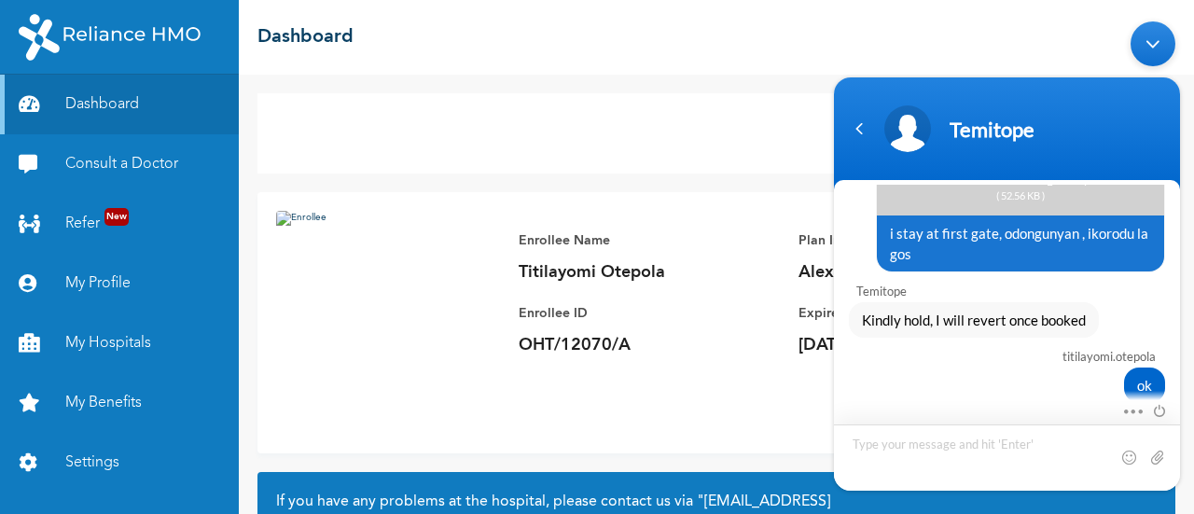
scroll to position [2372, 0]
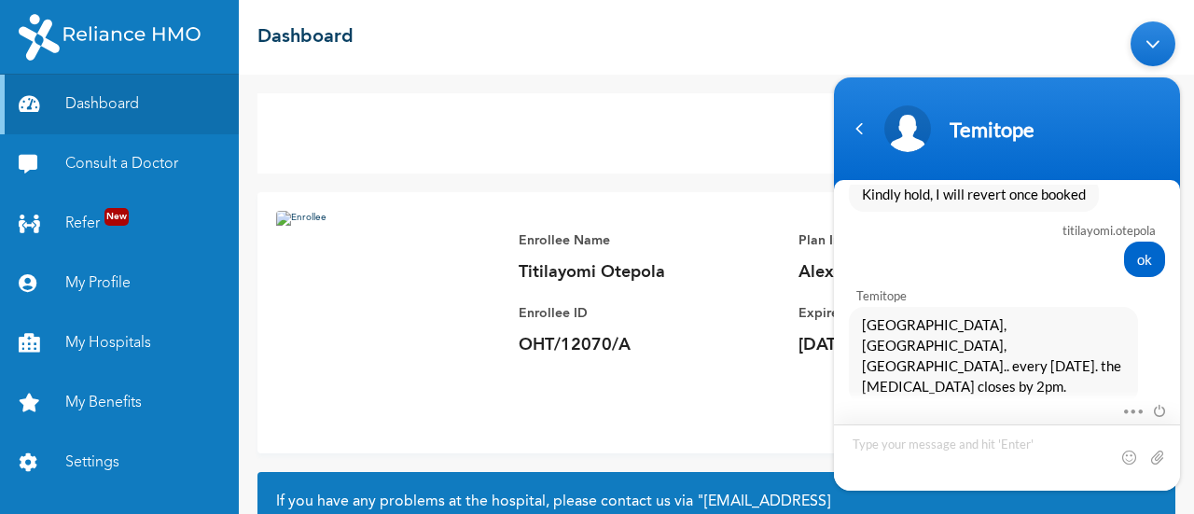
click at [900, 441] on textarea "Type your message and hit 'Enter'" at bounding box center [1007, 457] width 346 height 66
type textarea "and resumes when please"
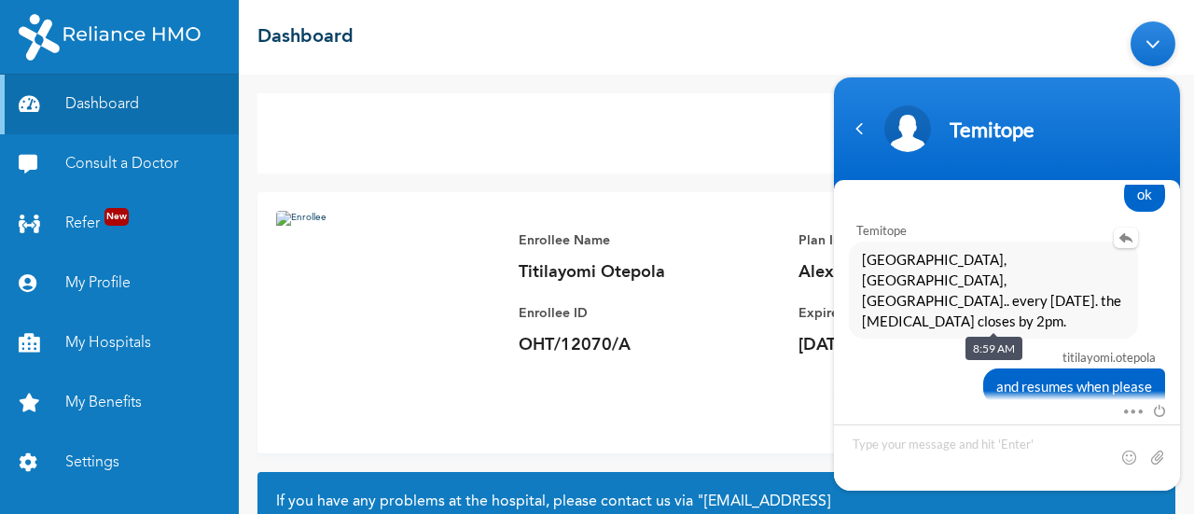
drag, startPoint x: 862, startPoint y: 243, endPoint x: 1064, endPoint y: 301, distance: 210.6
click at [1064, 301] on span "[GEOGRAPHIC_DATA], [GEOGRAPHIC_DATA], [GEOGRAPHIC_DATA].. every [DATE]. the [ME…" at bounding box center [993, 289] width 263 height 82
copy span "[GEOGRAPHIC_DATA], [GEOGRAPHIC_DATA], [GEOGRAPHIC_DATA].. every [DATE]. the [ME…"
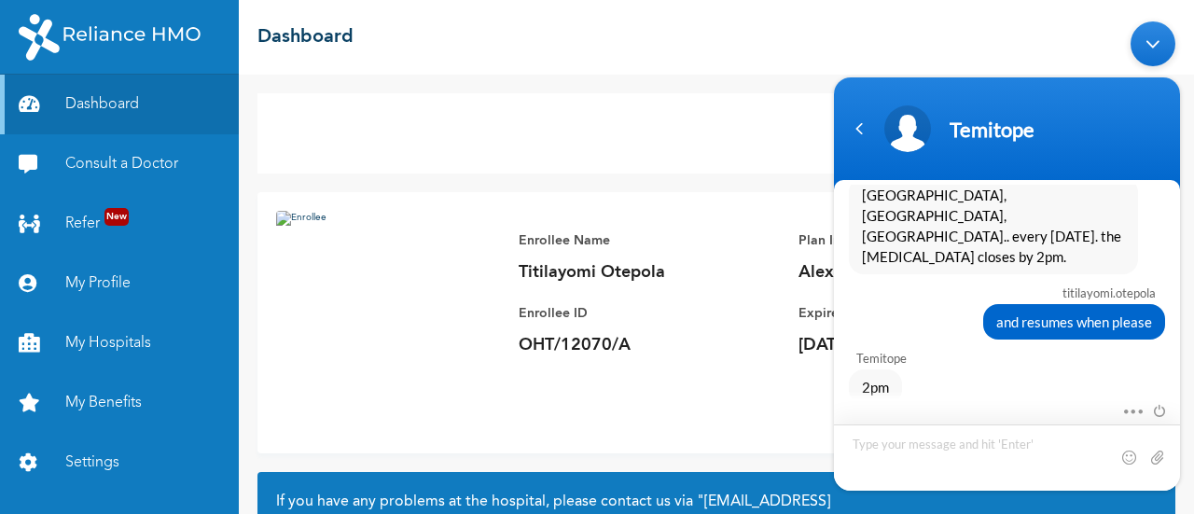
click at [882, 437] on textarea "Type your message and hit 'Enter'" at bounding box center [1007, 457] width 346 height 66
type textarea "i dont get ma"
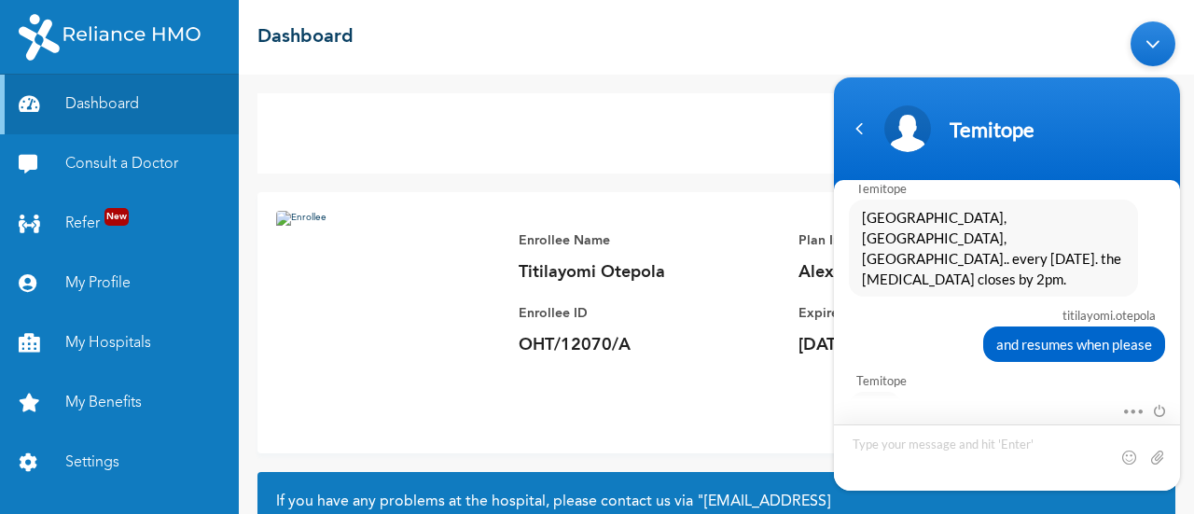
scroll to position [2631, 0]
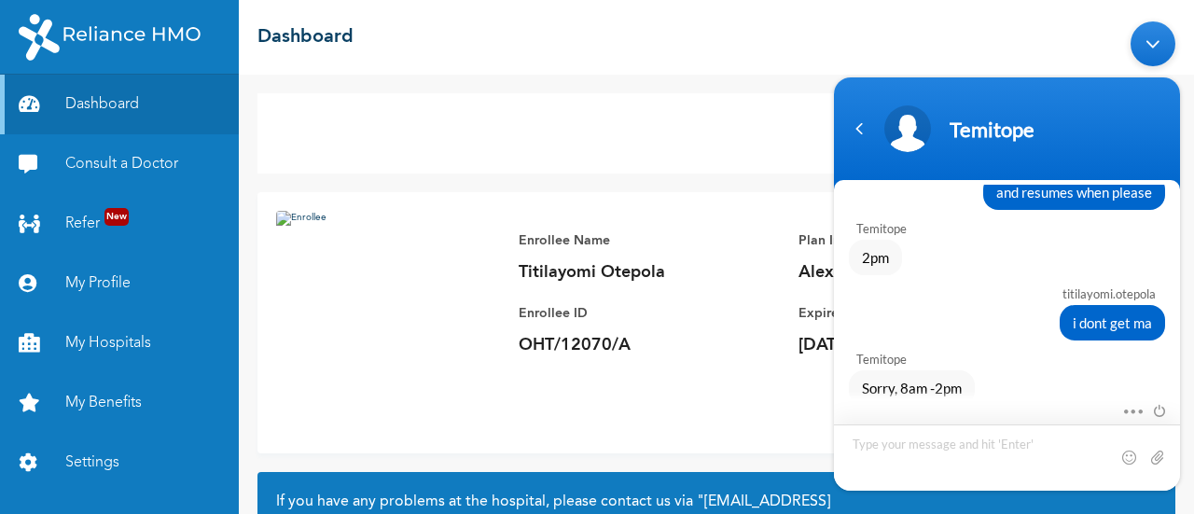
click at [892, 448] on textarea "Type your message and hit 'Enter'" at bounding box center [1007, 457] width 346 height 66
type textarea "ok many thanks, do you know if they have pharmacy section please"
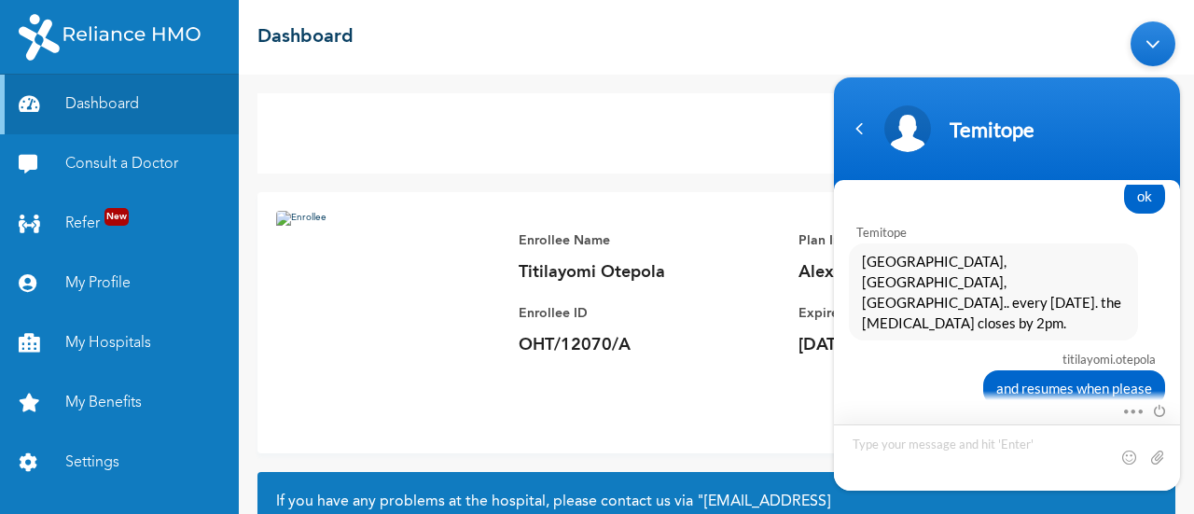
scroll to position [2434, 0]
drag, startPoint x: 860, startPoint y: 250, endPoint x: 1047, endPoint y: 314, distance: 197.4
click at [1047, 314] on div "[GEOGRAPHIC_DATA], [GEOGRAPHIC_DATA], [GEOGRAPHIC_DATA].. every [DATE]. the [ME…" at bounding box center [993, 291] width 289 height 97
copy span "[GEOGRAPHIC_DATA], [GEOGRAPHIC_DATA], [GEOGRAPHIC_DATA].. every [DATE]. the [ME…"
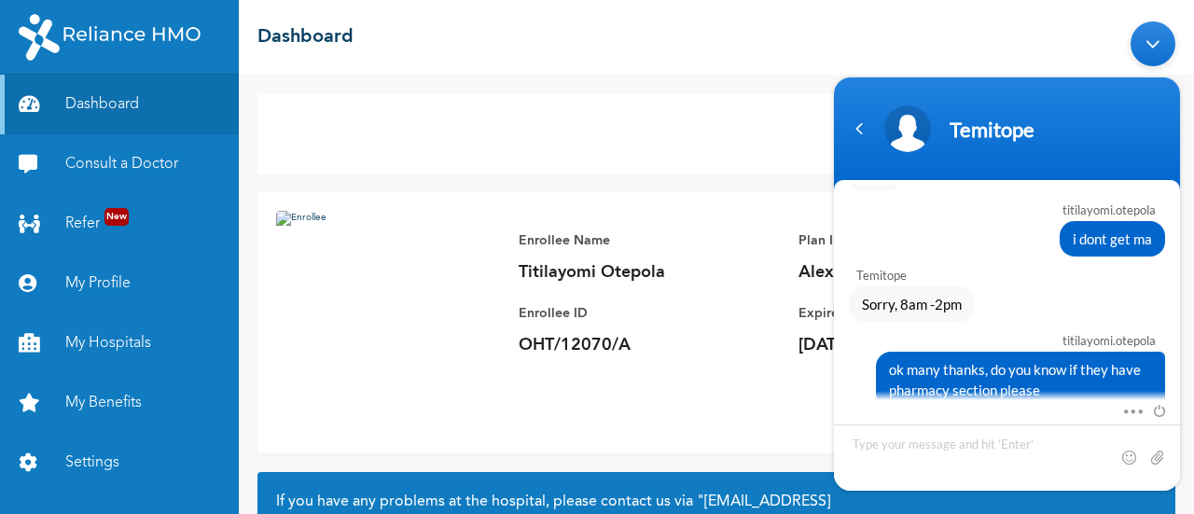
click at [1151, 55] on div "Minimize live chat window" at bounding box center [1153, 43] width 45 height 45
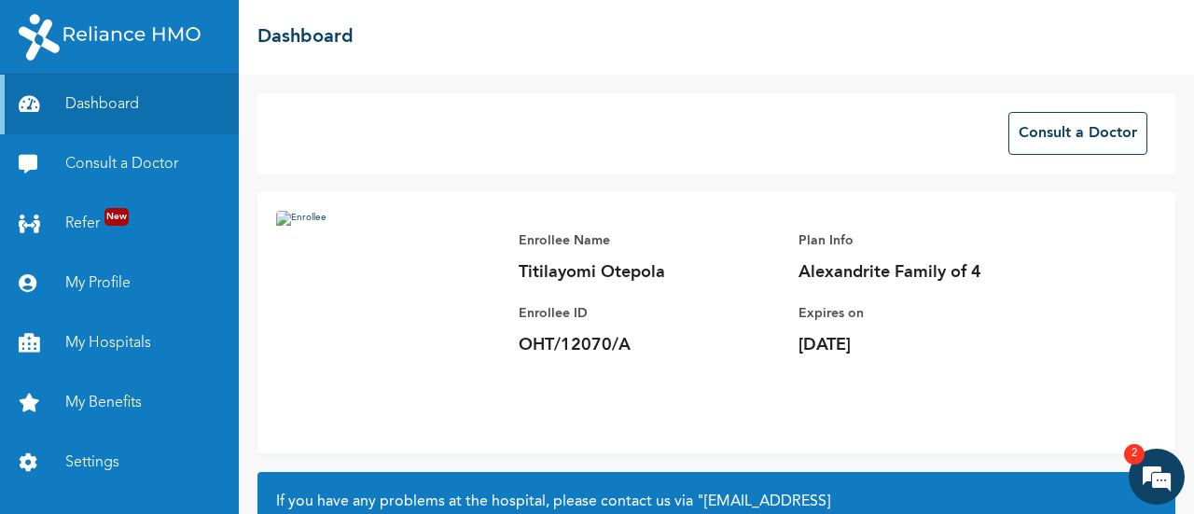
scroll to position [2819, 0]
click at [1161, 474] on em at bounding box center [1157, 477] width 50 height 50
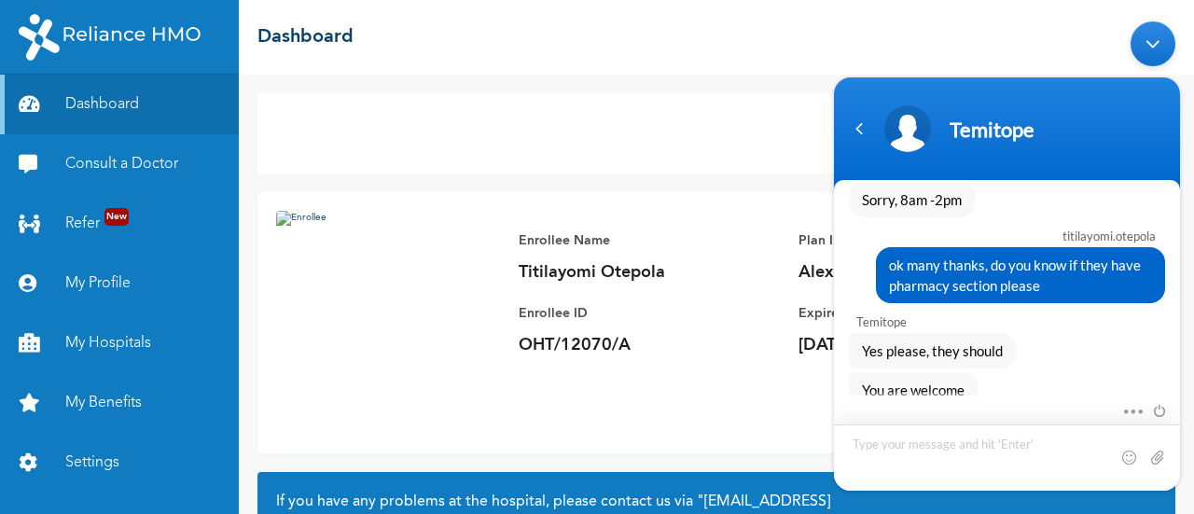
click at [987, 452] on textarea "Type your message and hit 'Enter'" at bounding box center [1007, 457] width 346 height 66
click at [1167, 466] on textarea "many thanks" at bounding box center [1007, 457] width 346 height 66
type textarea "many thanks"
click at [1161, 461] on span at bounding box center [1157, 456] width 19 height 19
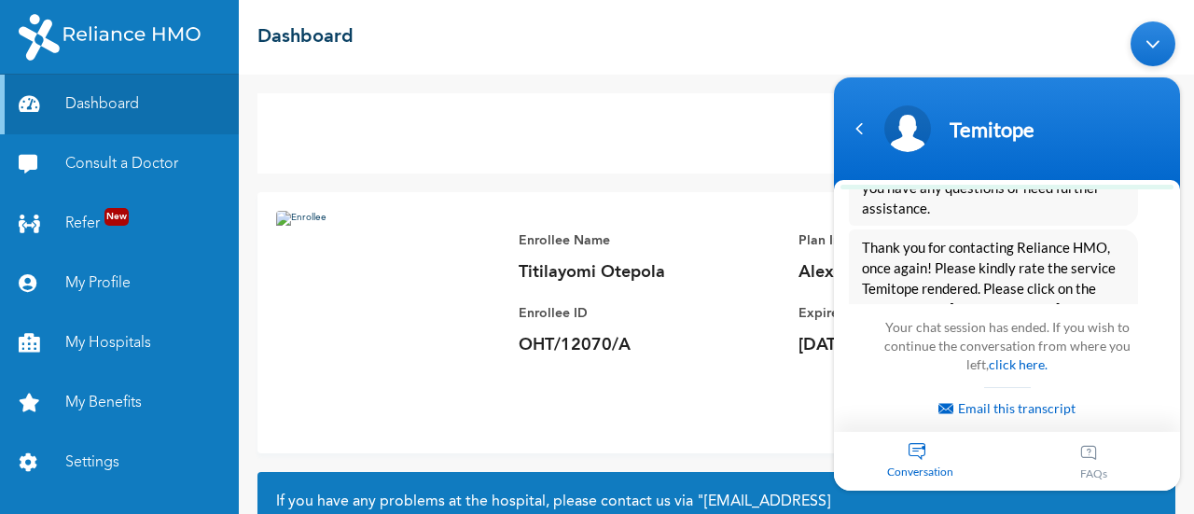
scroll to position [3472, 0]
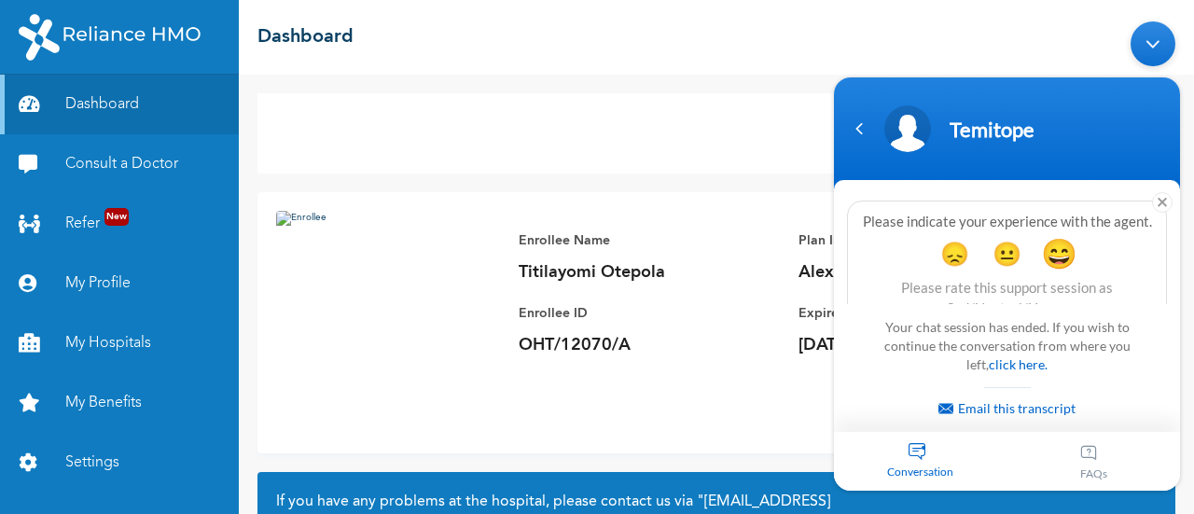
click at [1055, 234] on span "😄" at bounding box center [1059, 252] width 36 height 36
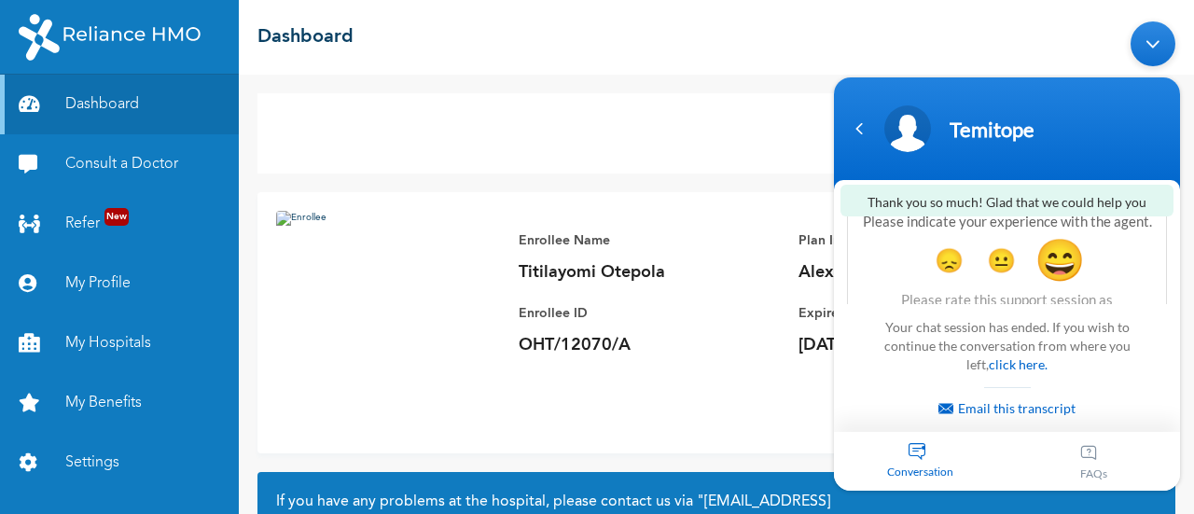
scroll to position [3622, 0]
